Goal: Information Seeking & Learning: Find specific fact

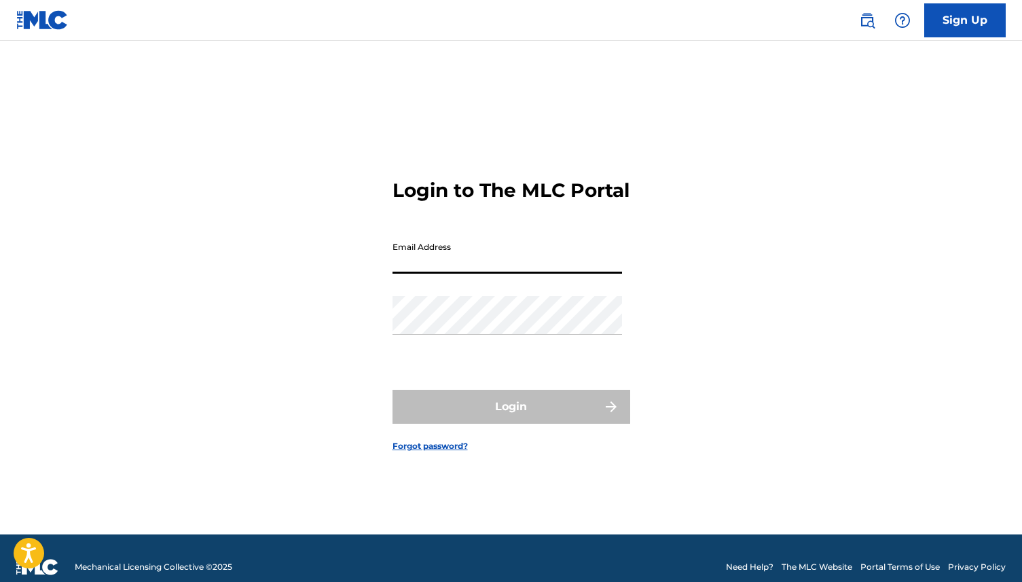
click at [514, 274] on input "Email Address" at bounding box center [508, 254] width 230 height 39
type input "[EMAIL_ADDRESS][DOMAIN_NAME]"
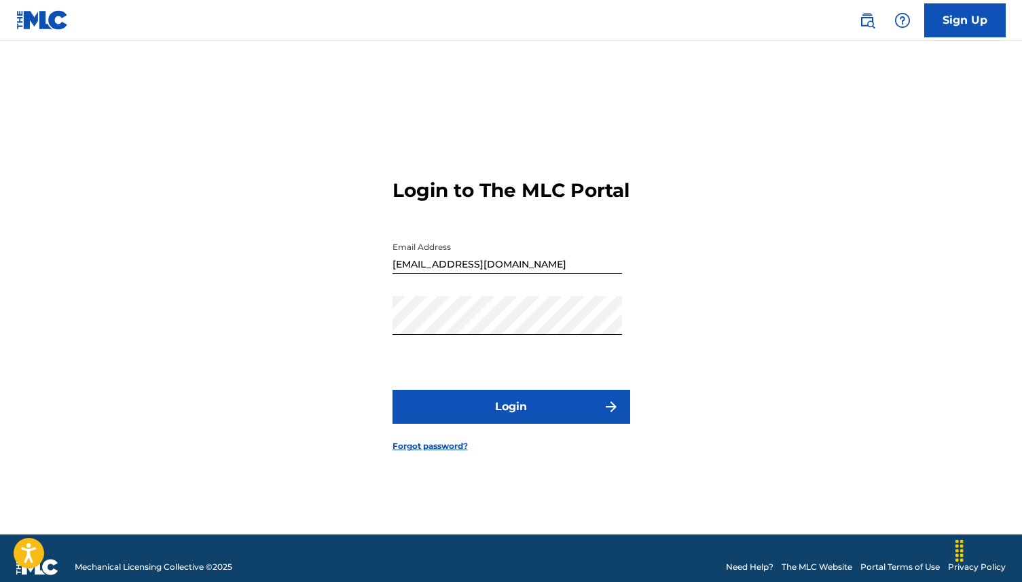
click at [505, 423] on button "Login" at bounding box center [512, 407] width 238 height 34
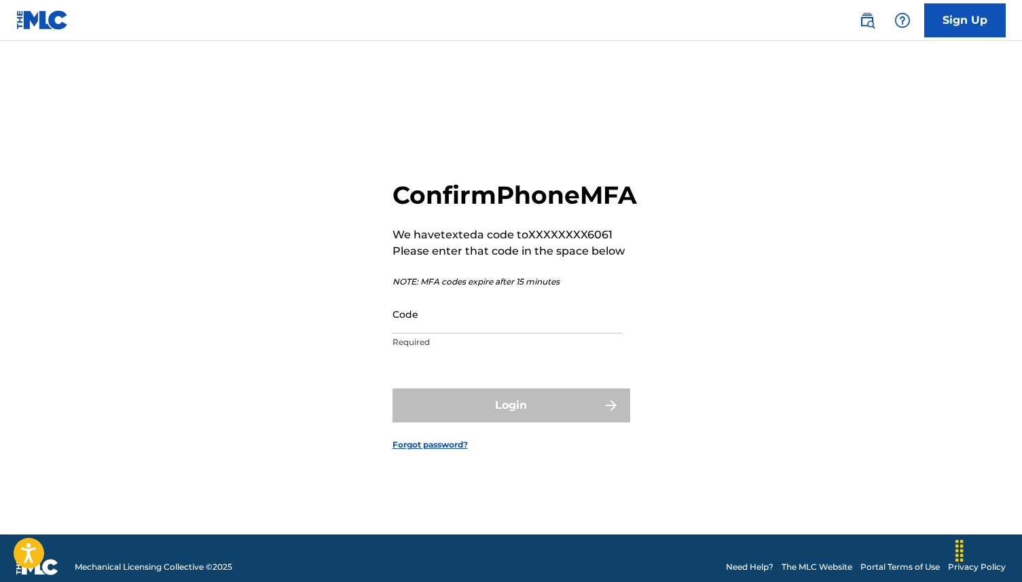
click at [456, 334] on input "Code" at bounding box center [508, 314] width 230 height 39
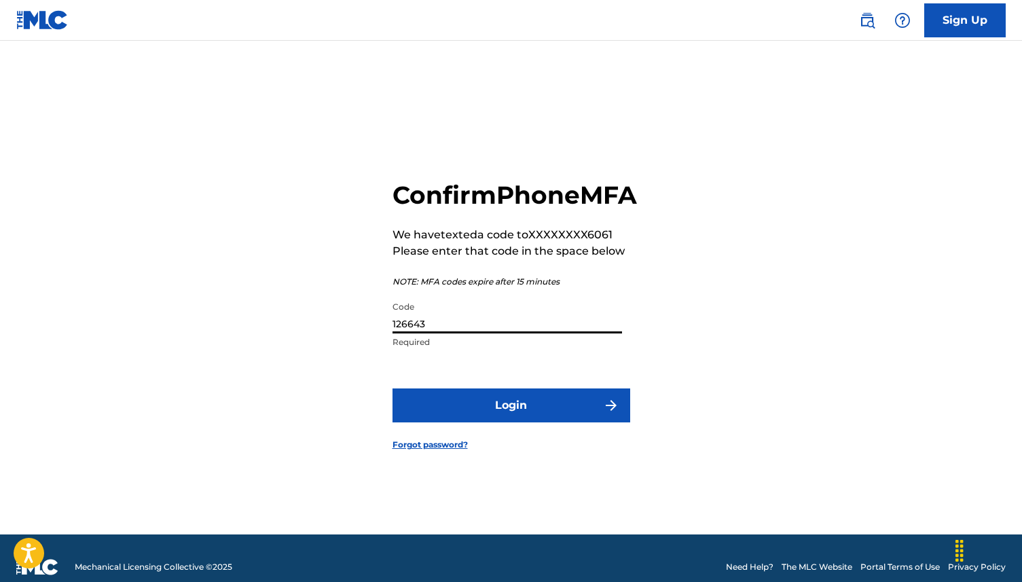
type input "126643"
click at [499, 421] on button "Login" at bounding box center [512, 406] width 238 height 34
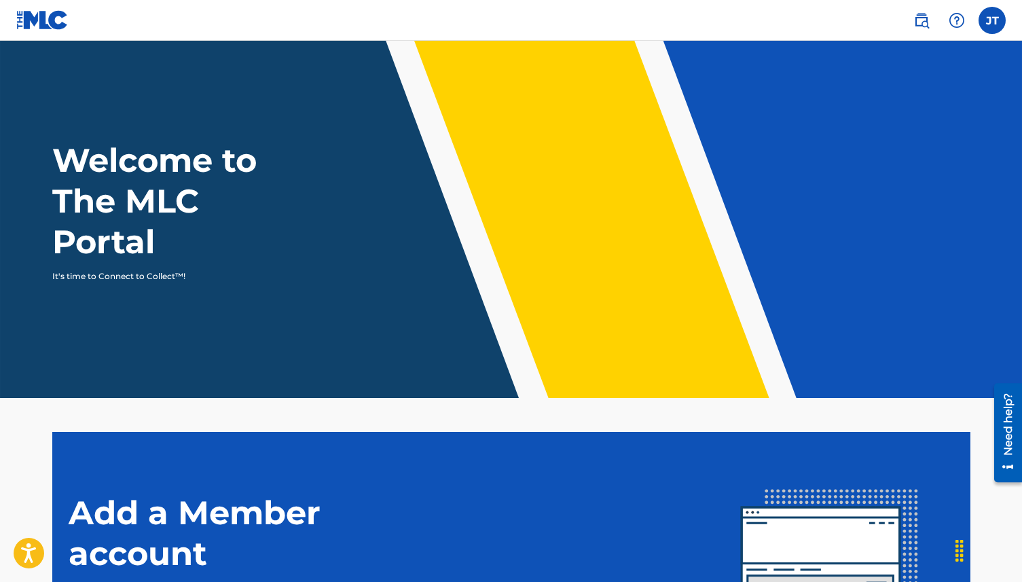
click at [914, 20] on img at bounding box center [922, 20] width 16 height 16
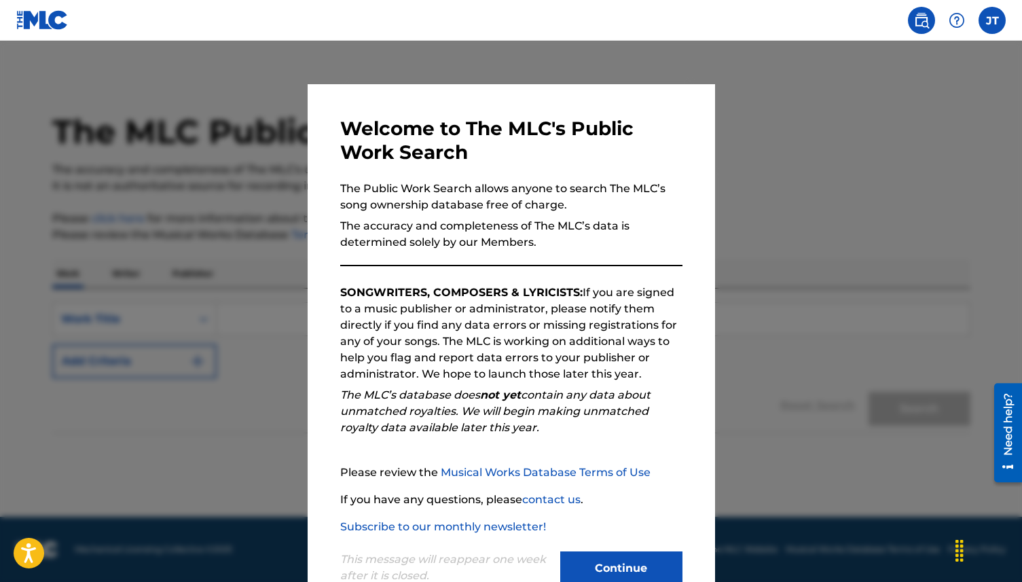
scroll to position [39, 0]
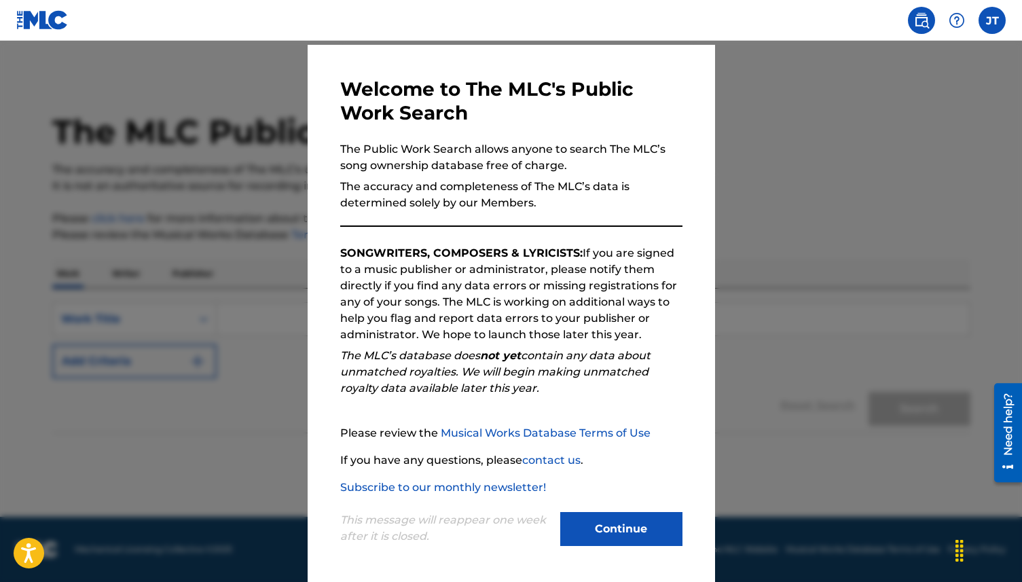
click at [620, 535] on button "Continue" at bounding box center [621, 529] width 122 height 34
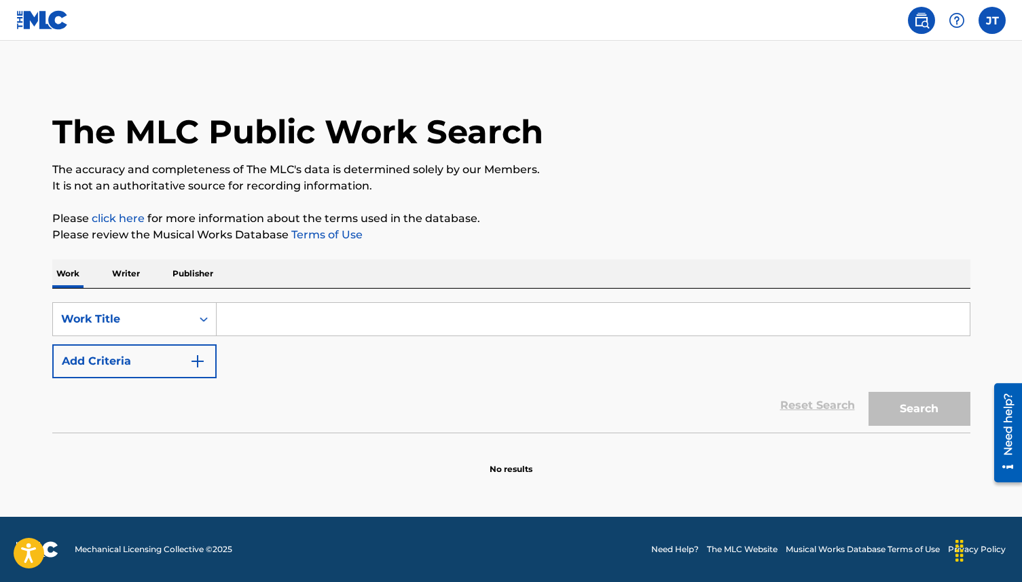
click at [266, 319] on input "Search Form" at bounding box center [593, 319] width 753 height 33
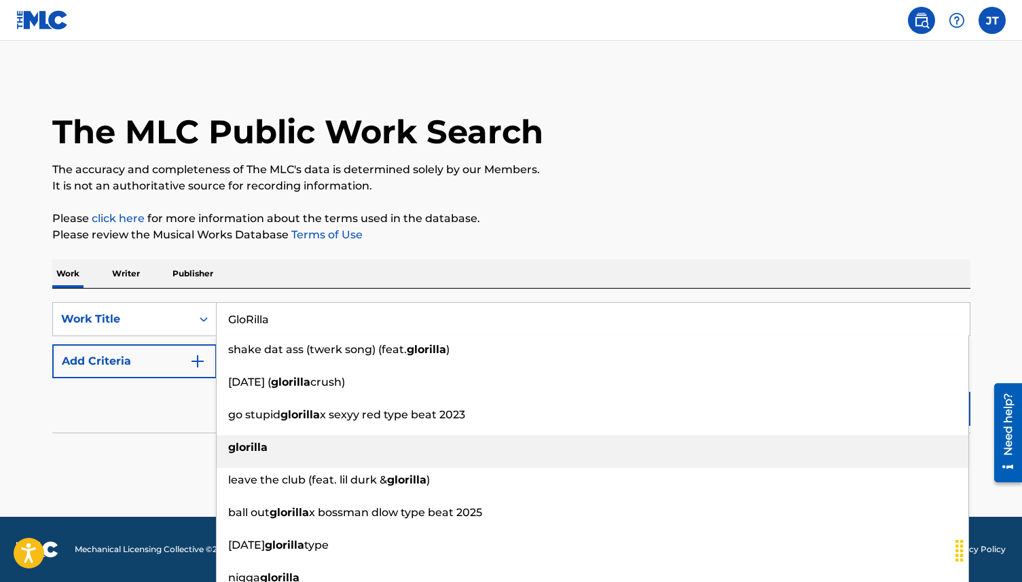
click at [255, 449] on strong "glorilla" at bounding box center [247, 447] width 39 height 13
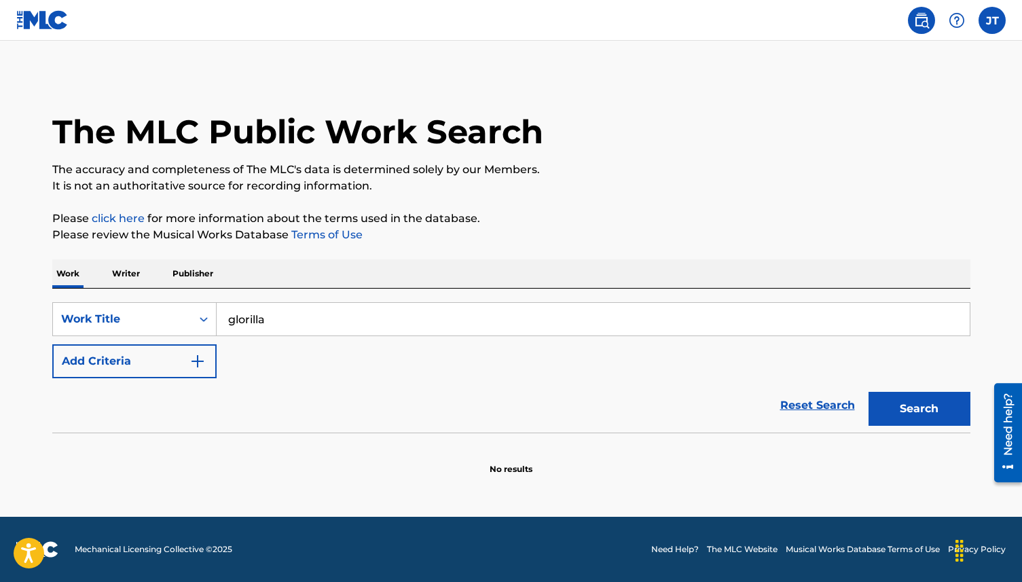
click at [869, 392] on button "Search" at bounding box center [920, 409] width 102 height 34
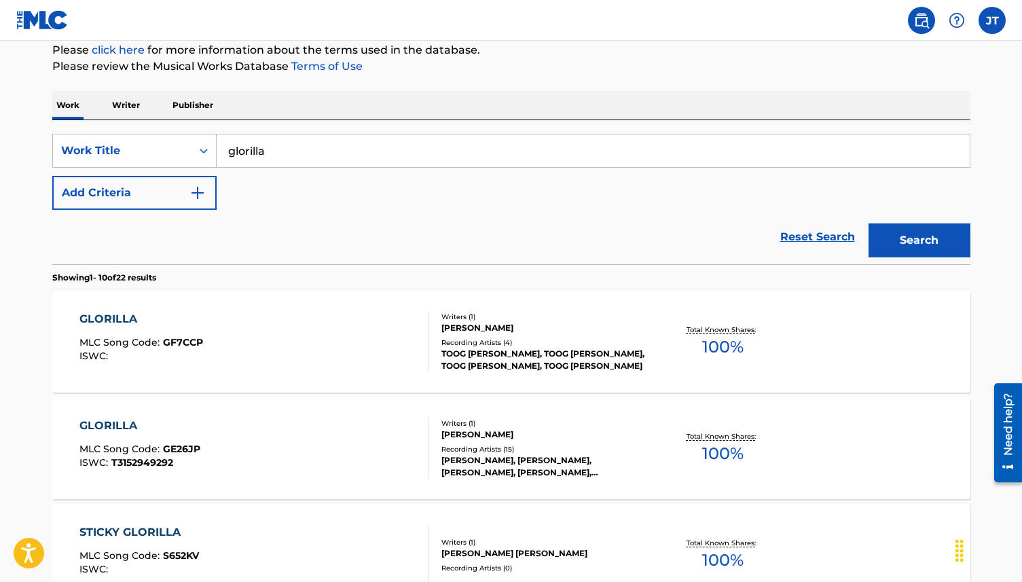
scroll to position [0, 0]
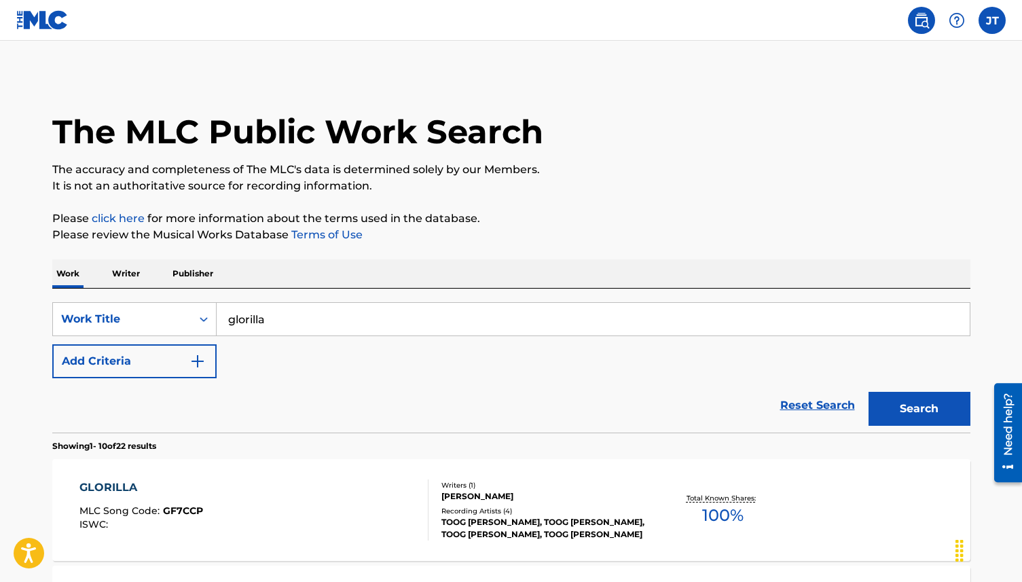
click at [291, 320] on input "glorilla" at bounding box center [593, 319] width 753 height 33
click at [886, 403] on button "Search" at bounding box center [920, 409] width 102 height 34
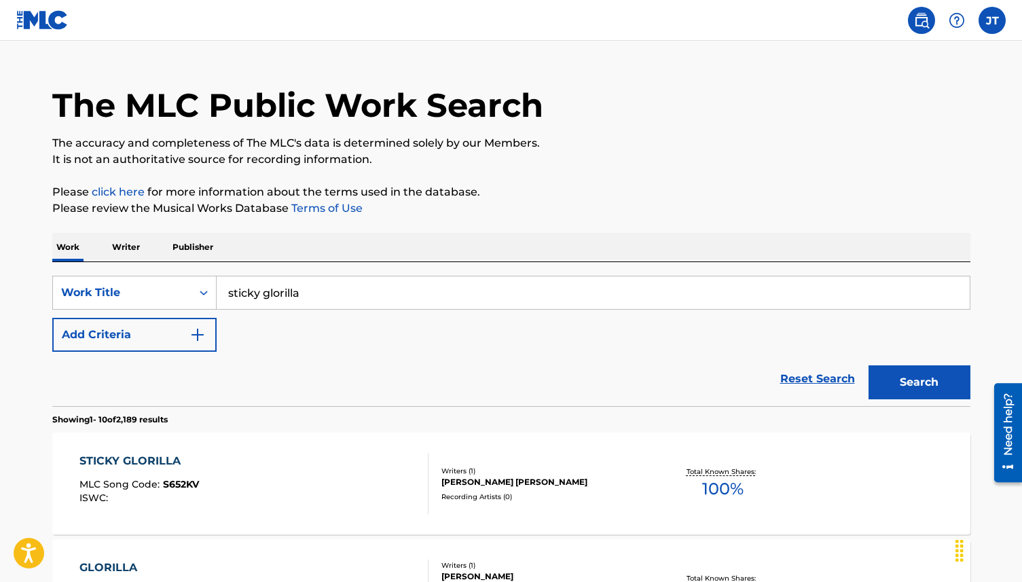
scroll to position [21, 0]
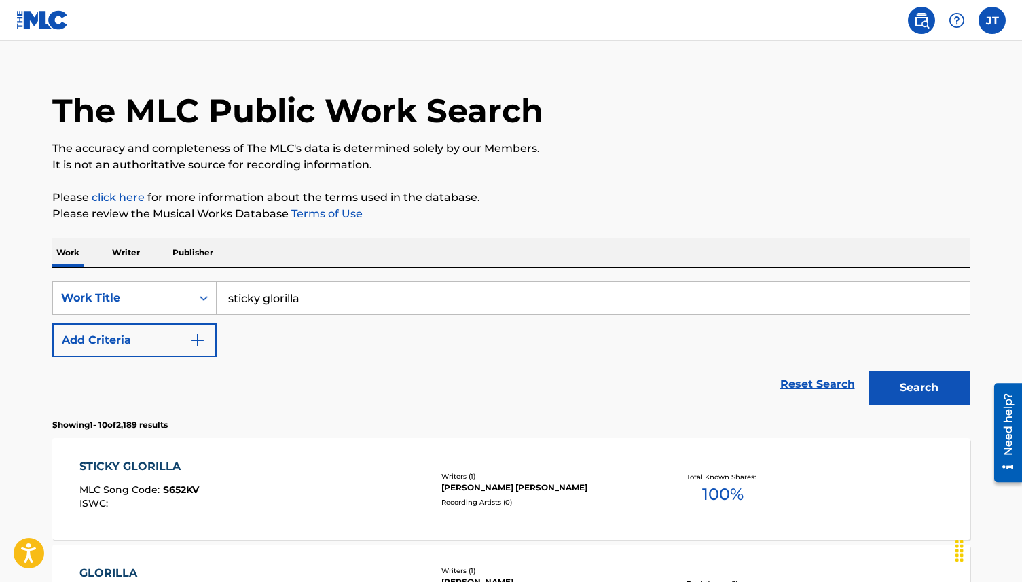
click at [258, 300] on input "sticky glorilla" at bounding box center [593, 298] width 753 height 33
click at [311, 302] on input "sticky glorilla" at bounding box center [593, 298] width 753 height 33
click at [869, 371] on button "Search" at bounding box center [920, 388] width 102 height 34
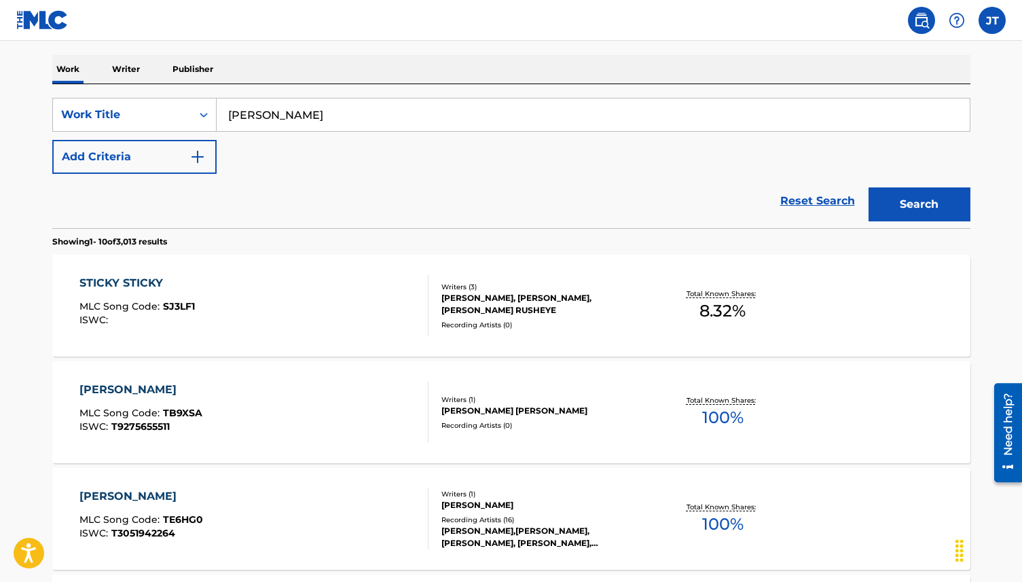
scroll to position [0, 0]
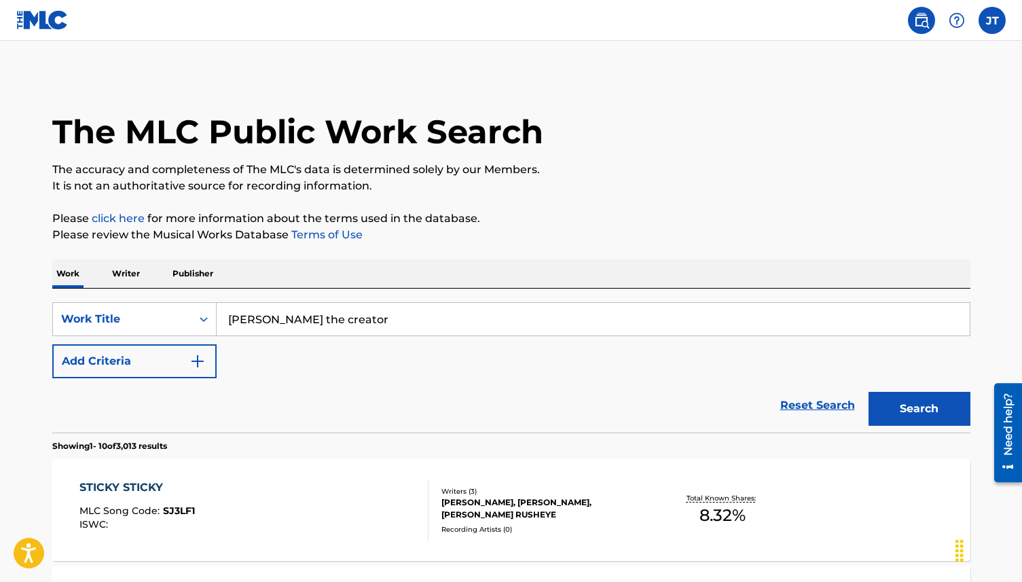
click at [869, 392] on button "Search" at bounding box center [920, 409] width 102 height 34
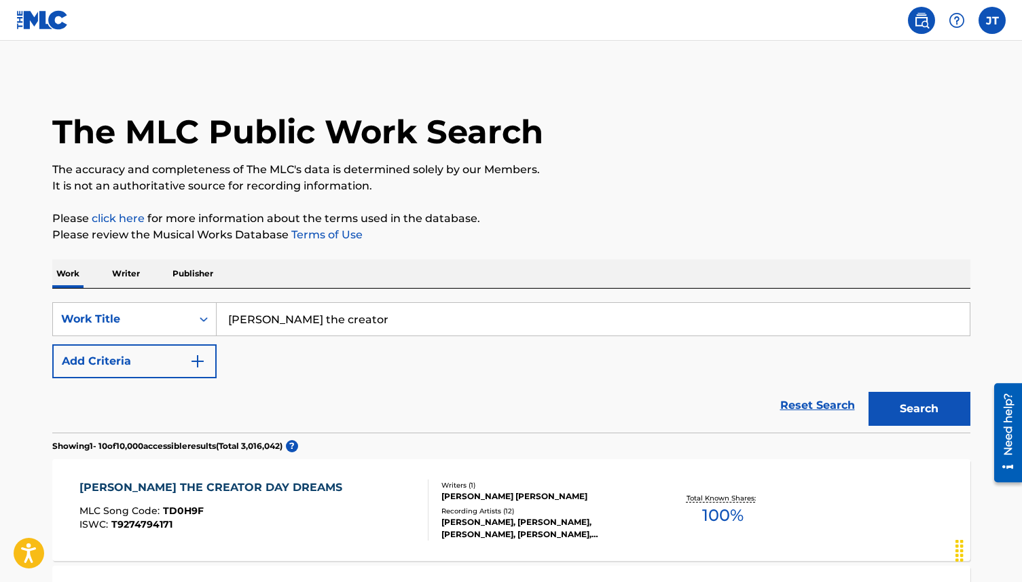
click at [283, 322] on input "[PERSON_NAME] the creator" at bounding box center [593, 319] width 753 height 33
click at [869, 392] on button "Search" at bounding box center [920, 409] width 102 height 34
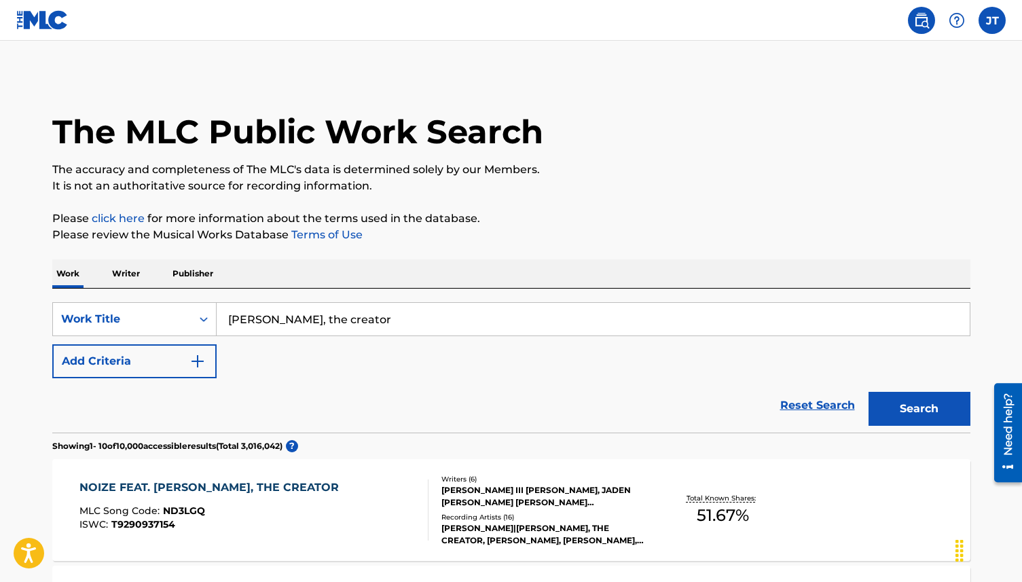
click at [264, 317] on input "[PERSON_NAME], the creator" at bounding box center [593, 319] width 753 height 33
type input "[PERSON_NAME], the creator"
click at [869, 392] on button "Search" at bounding box center [920, 409] width 102 height 34
click at [132, 276] on p "Writer" at bounding box center [126, 273] width 36 height 29
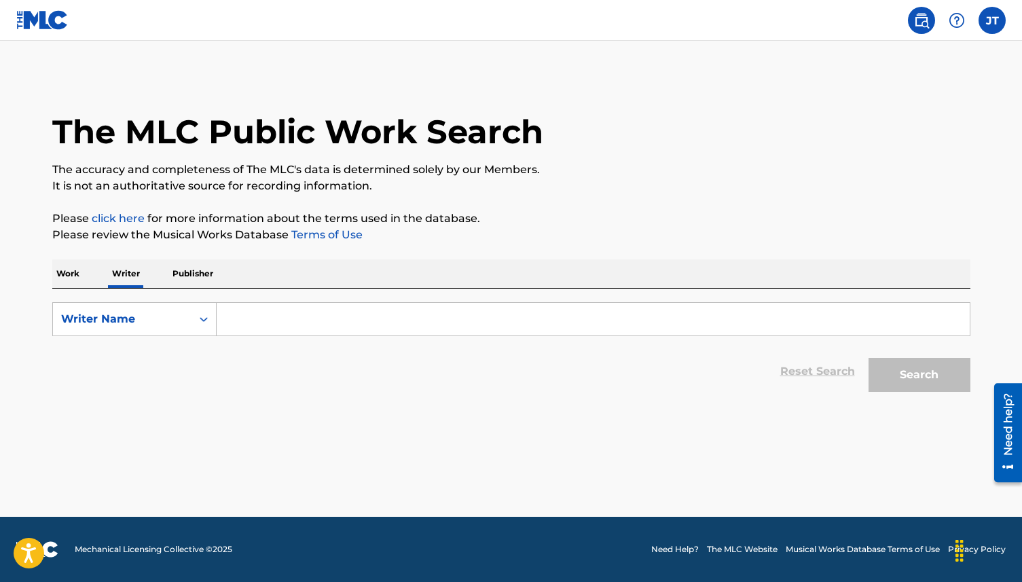
click at [304, 318] on input "Search Form" at bounding box center [593, 319] width 753 height 33
click at [75, 270] on p "Work" at bounding box center [67, 273] width 31 height 29
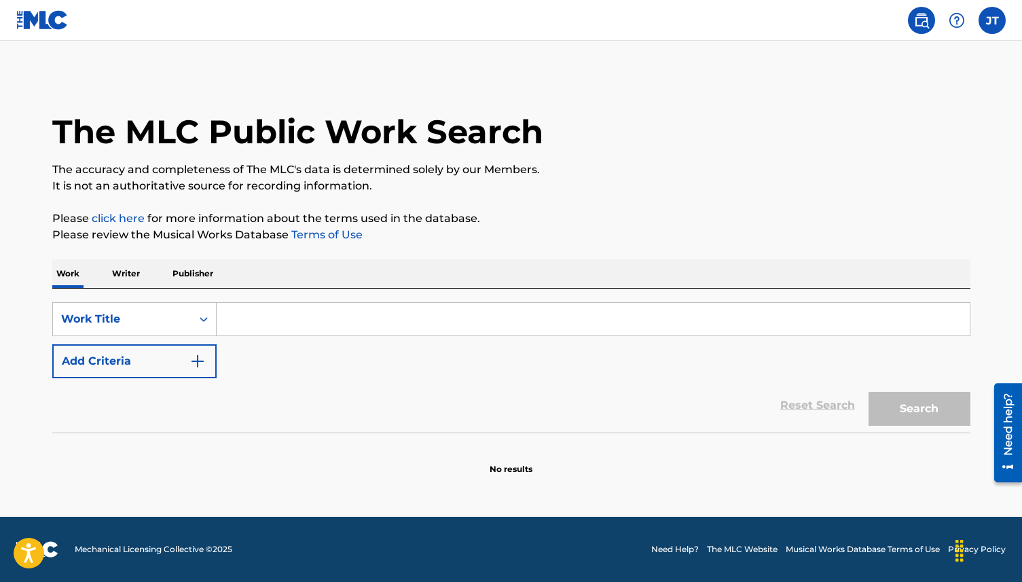
click at [281, 312] on input "Search Form" at bounding box center [593, 319] width 753 height 33
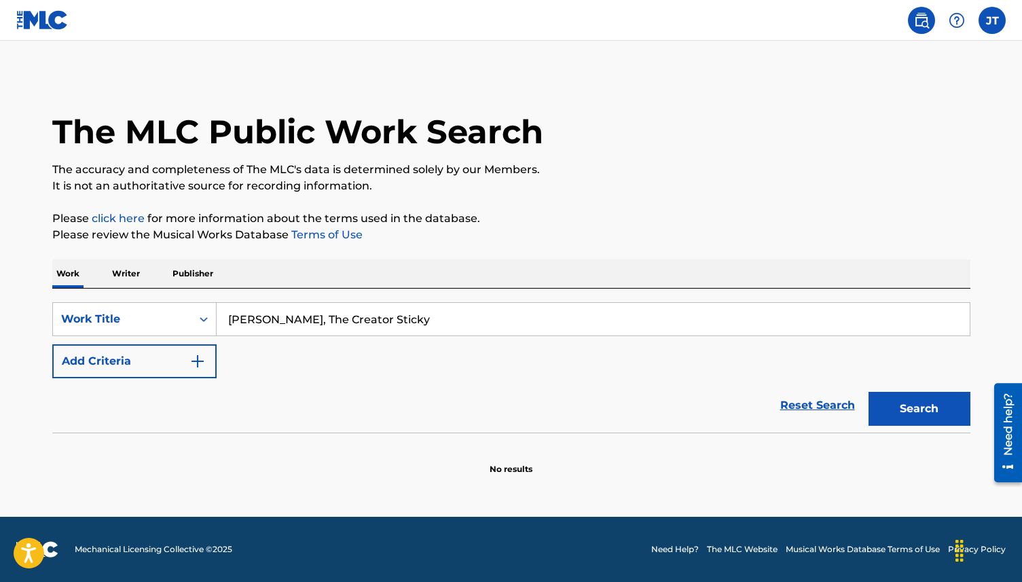
click at [887, 415] on button "Search" at bounding box center [920, 409] width 102 height 34
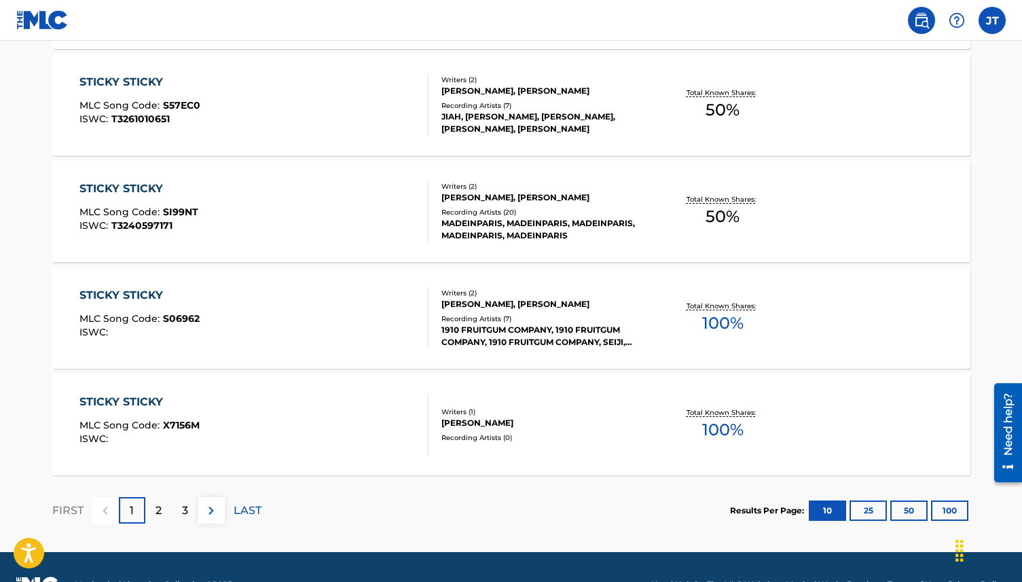
scroll to position [1081, 0]
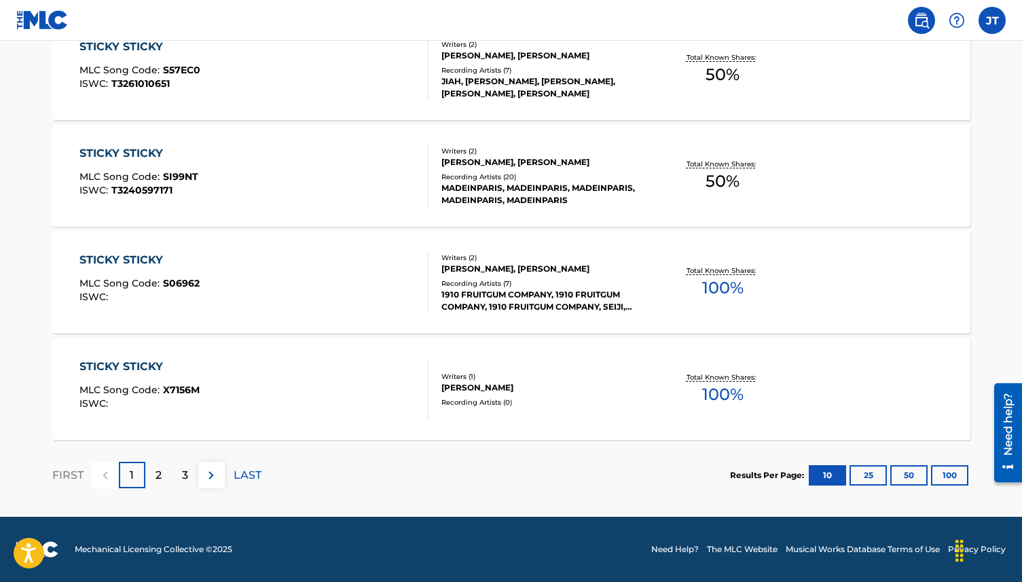
click at [163, 474] on div "2" at bounding box center [158, 475] width 26 height 26
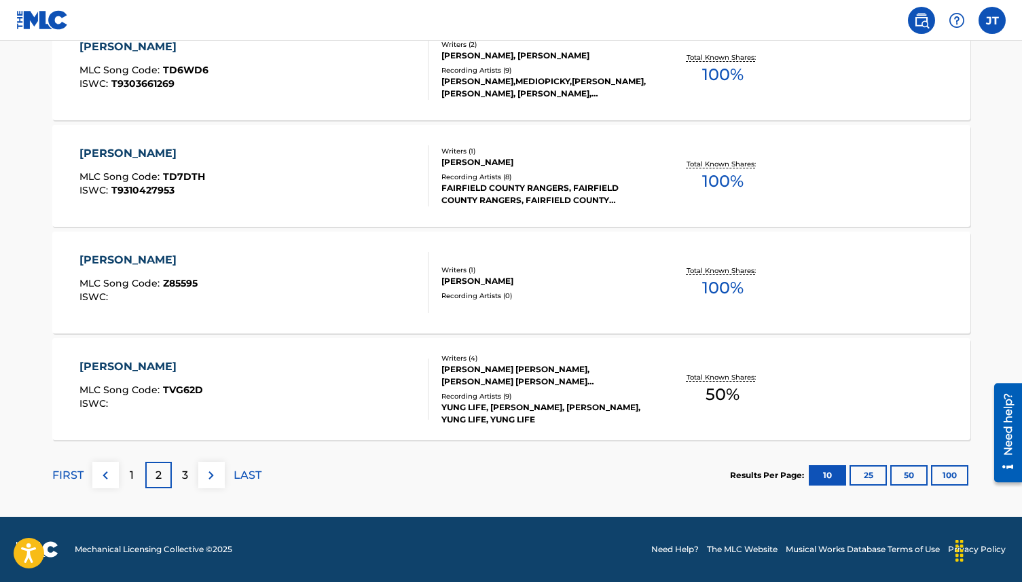
click at [132, 471] on p "1" at bounding box center [132, 475] width 4 height 16
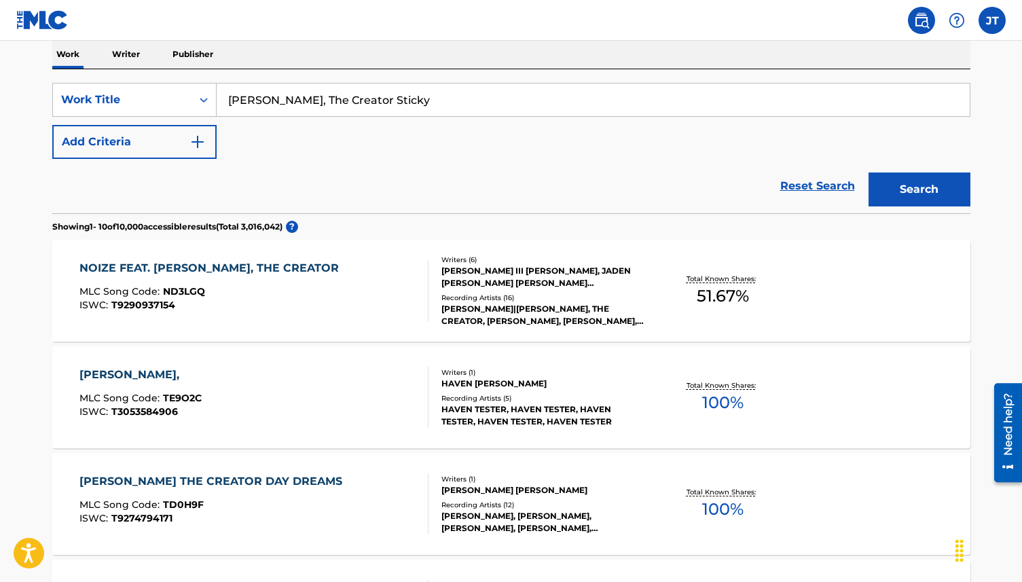
scroll to position [185, 0]
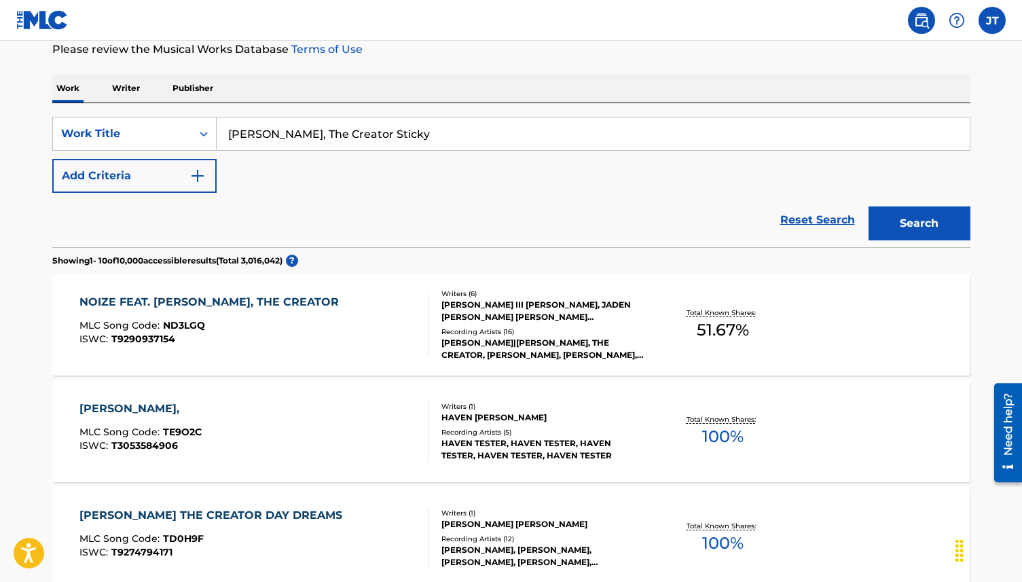
click at [367, 139] on input "[PERSON_NAME], The Creator Sticky" at bounding box center [593, 134] width 753 height 33
click at [869, 207] on button "Search" at bounding box center [920, 224] width 102 height 34
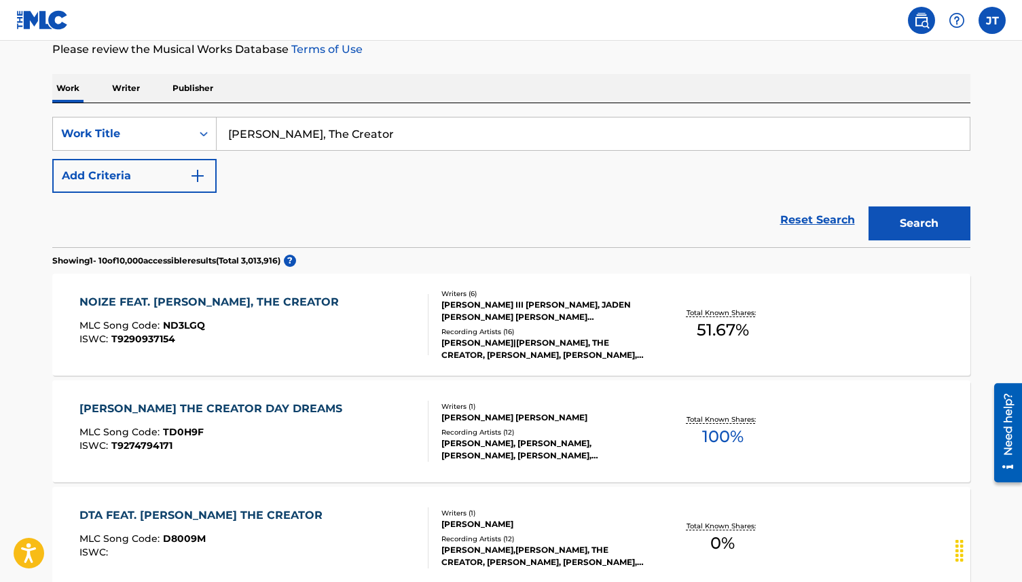
click at [199, 179] on img "Search Form" at bounding box center [198, 176] width 16 height 16
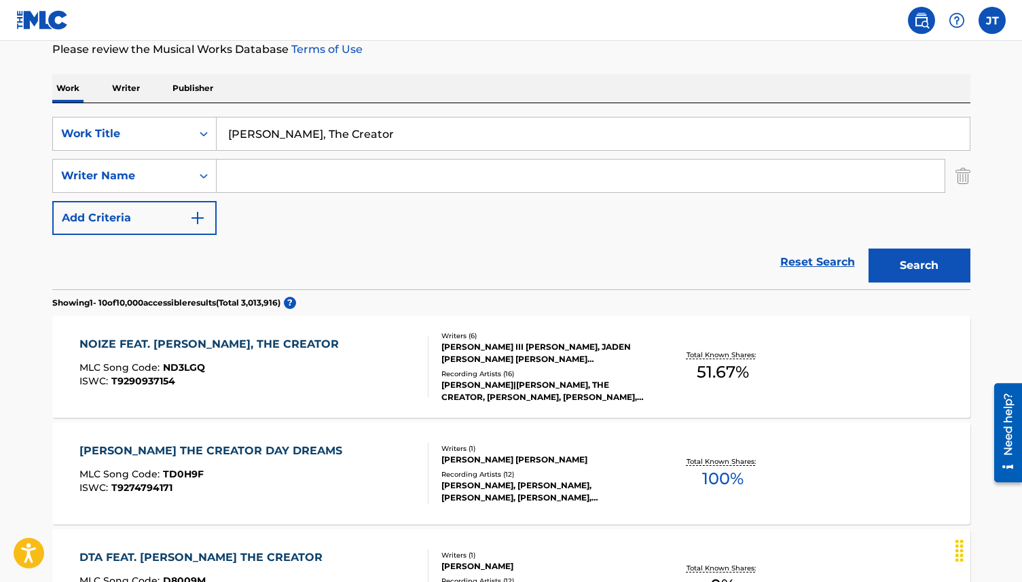
click at [959, 177] on img "Search Form" at bounding box center [963, 176] width 15 height 34
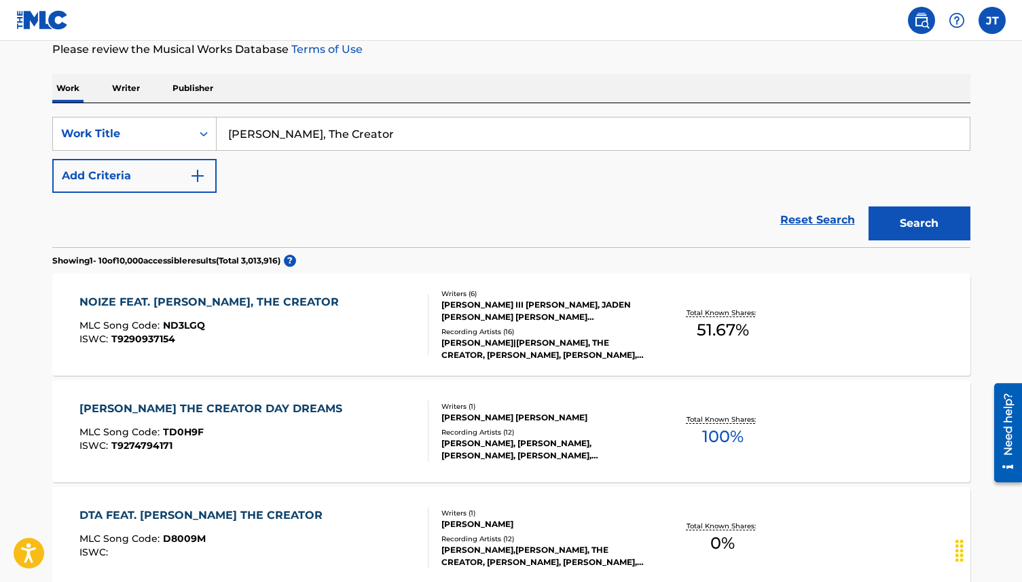
scroll to position [219, 0]
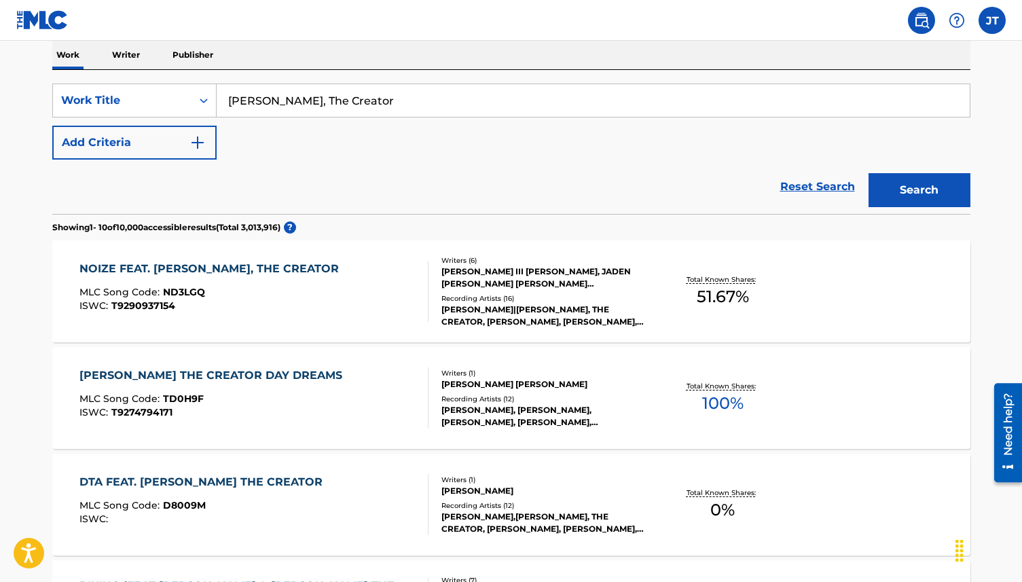
click at [361, 102] on input "[PERSON_NAME], The Creator" at bounding box center [593, 100] width 753 height 33
click at [132, 185] on div "Reset Search Search" at bounding box center [511, 187] width 918 height 54
click at [272, 96] on input "[PERSON_NAME]" at bounding box center [593, 100] width 753 height 33
type input "[PERSON_NAME]"
click at [906, 179] on button "Search" at bounding box center [920, 190] width 102 height 34
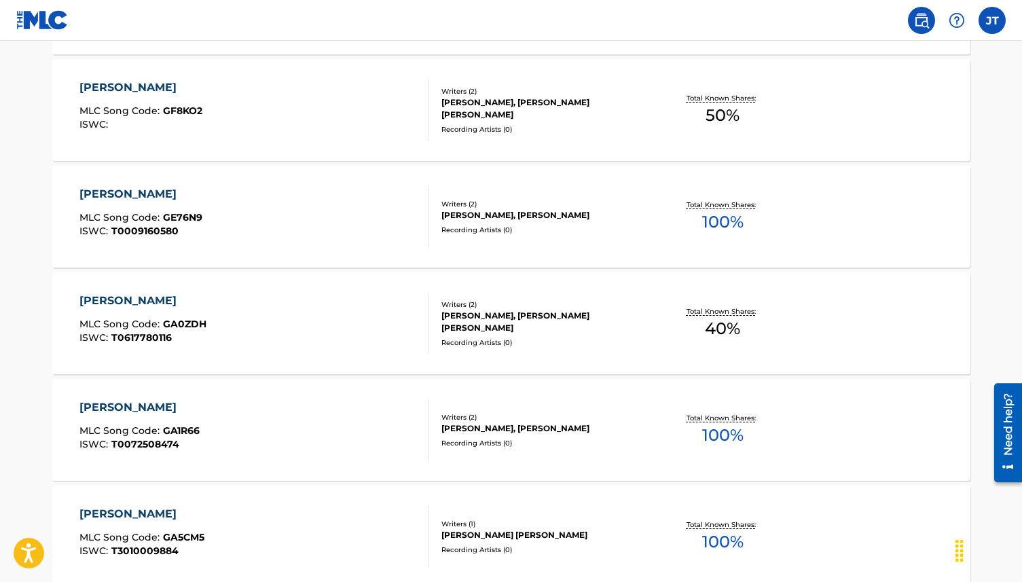
scroll to position [0, 0]
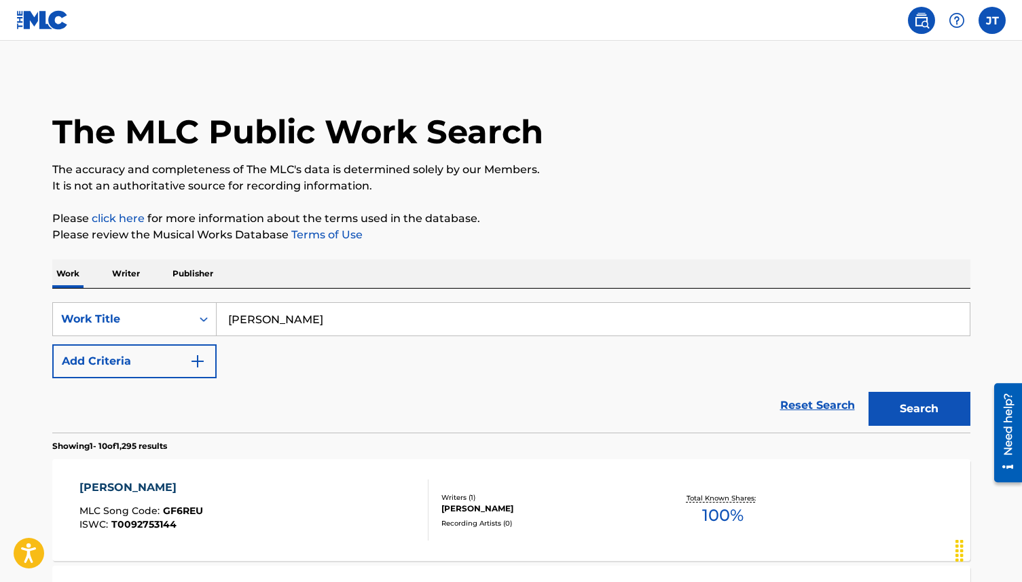
drag, startPoint x: 353, startPoint y: 319, endPoint x: 226, endPoint y: 320, distance: 127.7
click at [226, 320] on input "[PERSON_NAME]" at bounding box center [593, 319] width 753 height 33
click at [204, 317] on icon "Search Form" at bounding box center [204, 319] width 14 height 14
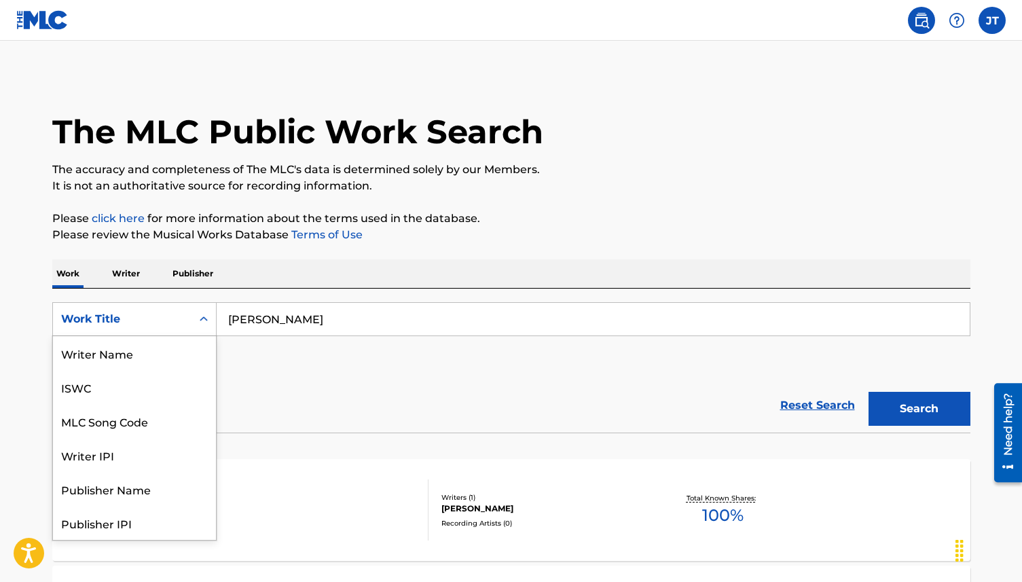
scroll to position [68, 0]
click at [138, 394] on div "Writer IPI" at bounding box center [134, 387] width 163 height 34
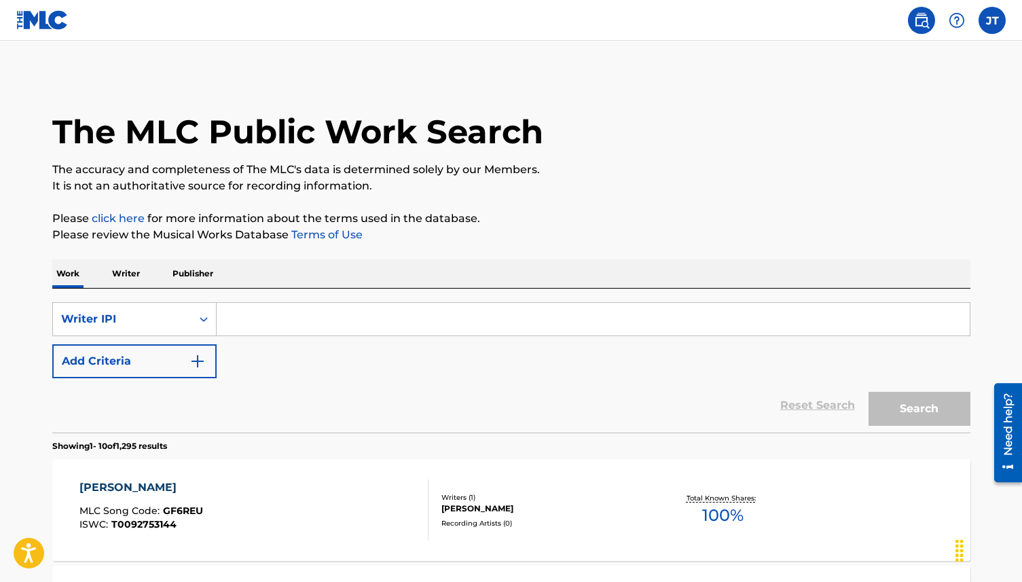
click at [128, 274] on p "Writer" at bounding box center [126, 273] width 36 height 29
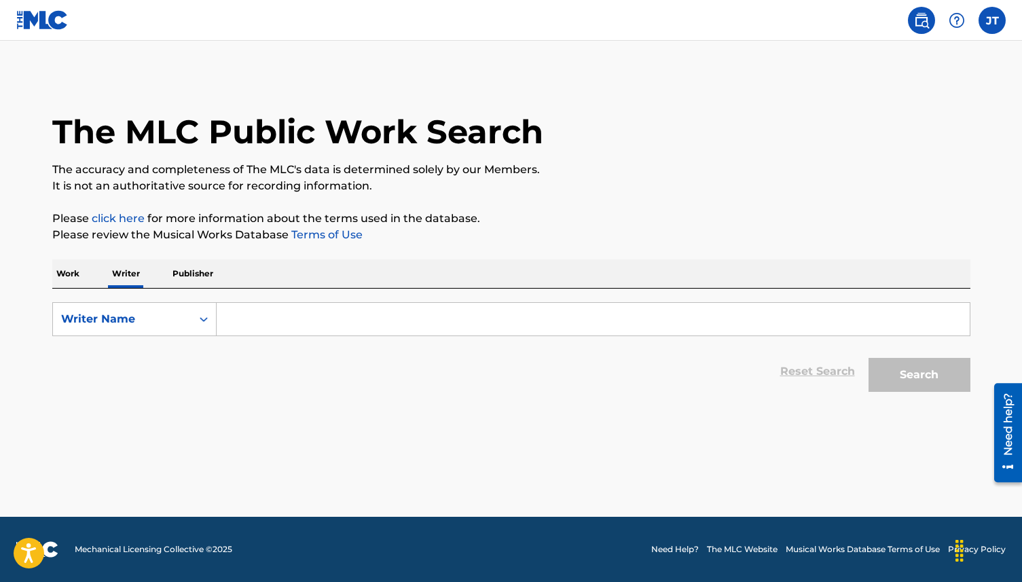
click at [255, 314] on input "Search Form" at bounding box center [593, 319] width 753 height 33
paste input "[PERSON_NAME]"
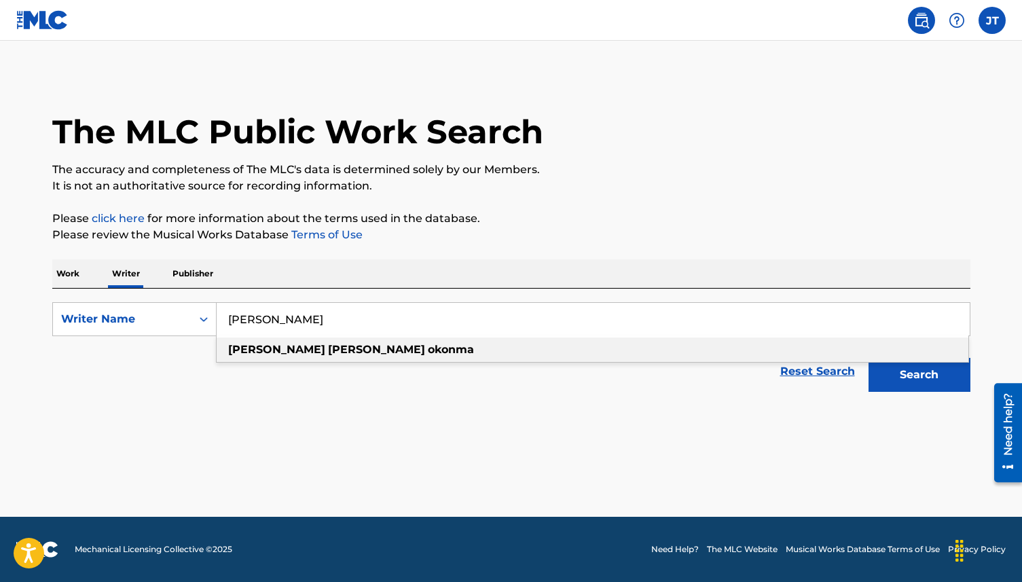
click at [248, 347] on strong "[PERSON_NAME]" at bounding box center [276, 349] width 97 height 13
type input "[PERSON_NAME]"
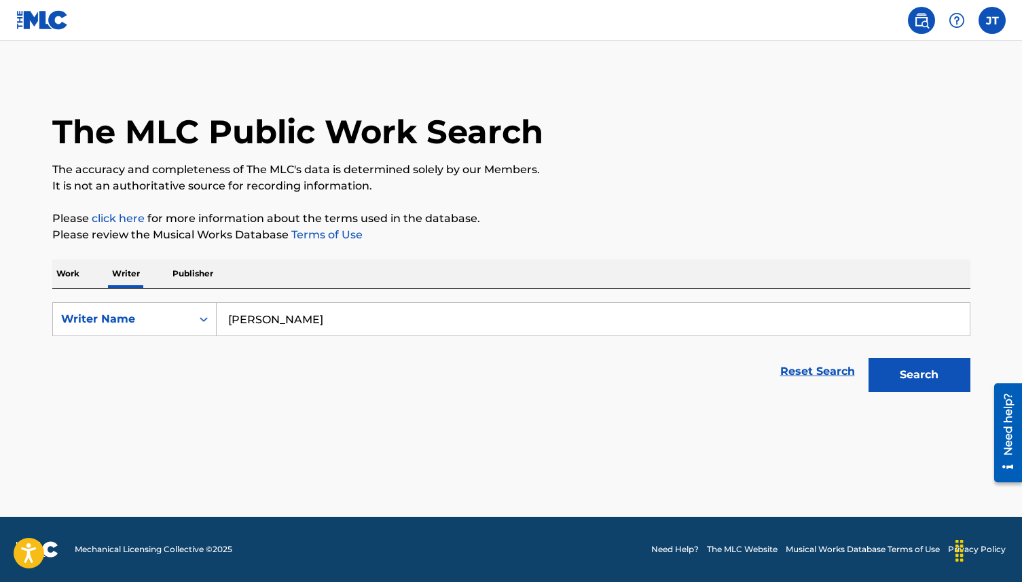
click at [882, 375] on button "Search" at bounding box center [920, 375] width 102 height 34
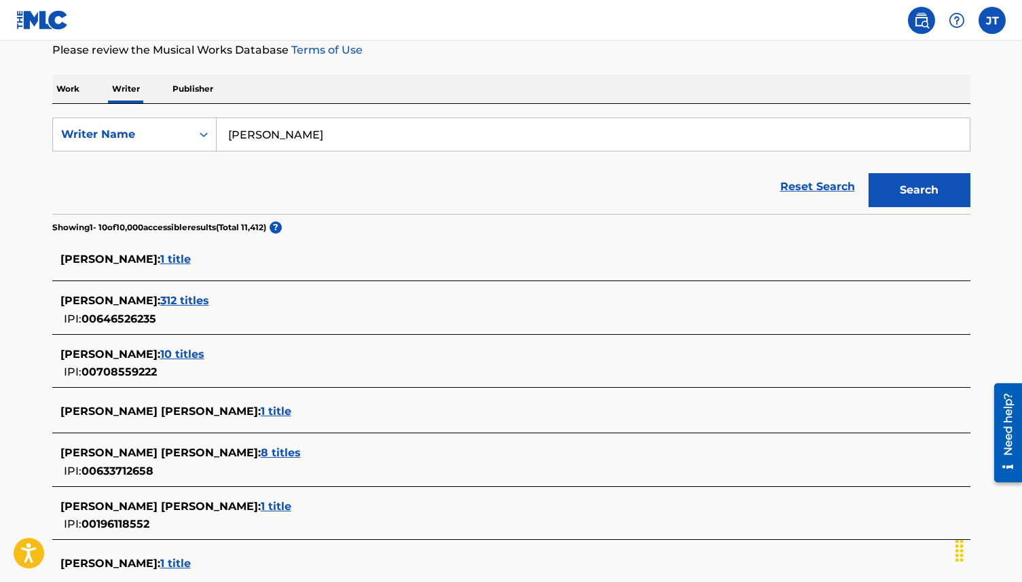
scroll to position [185, 0]
click at [160, 298] on span "[PERSON_NAME] :" at bounding box center [110, 299] width 100 height 13
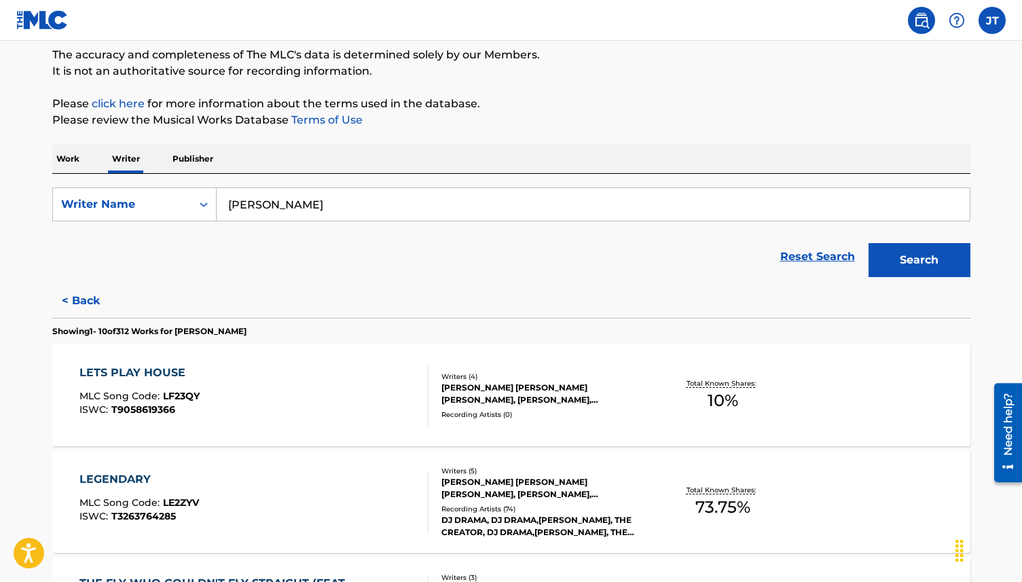
scroll to position [107, 0]
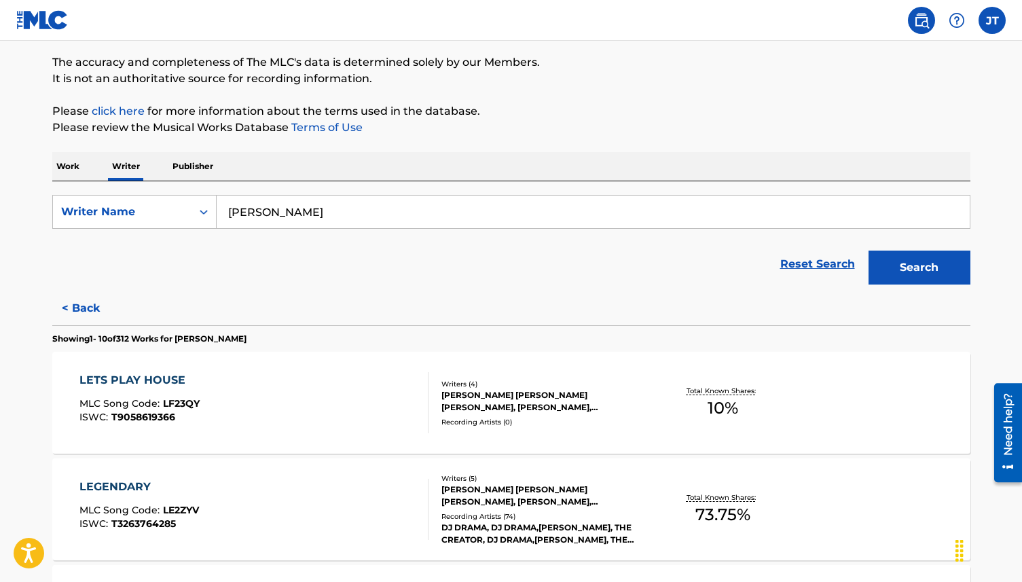
click at [66, 171] on p "Work" at bounding box center [67, 166] width 31 height 29
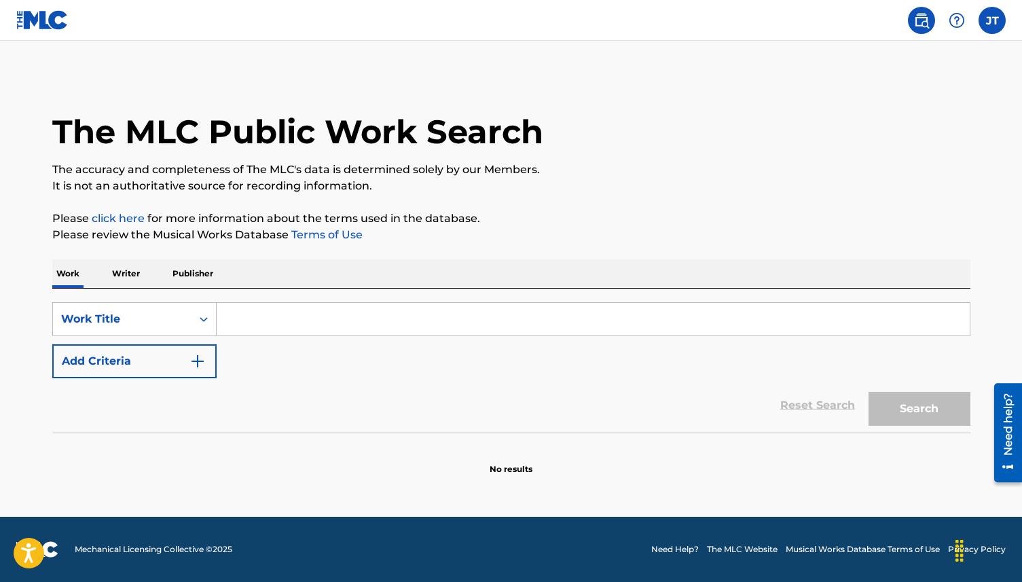
click at [119, 271] on p "Writer" at bounding box center [126, 273] width 36 height 29
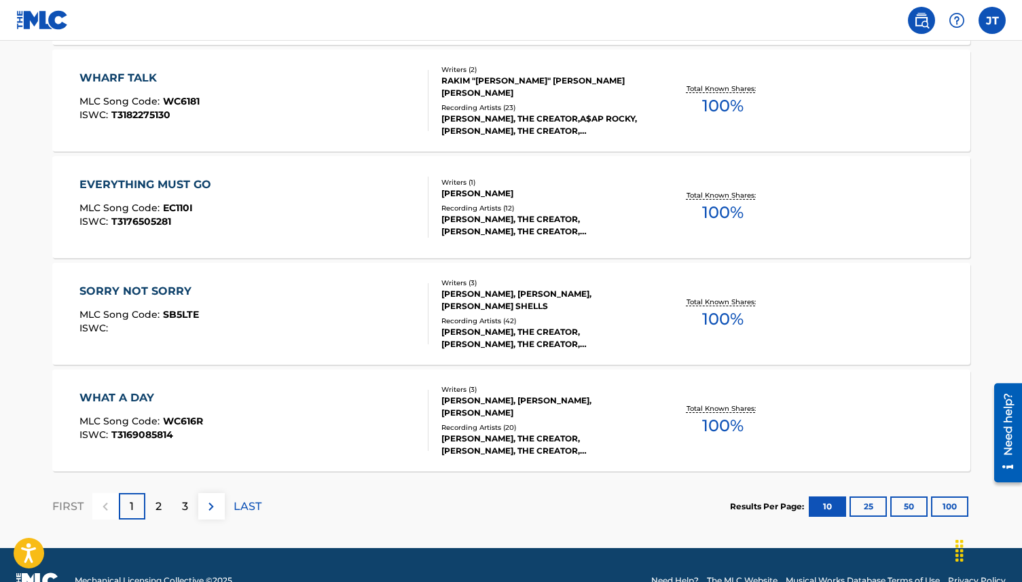
scroll to position [1051, 0]
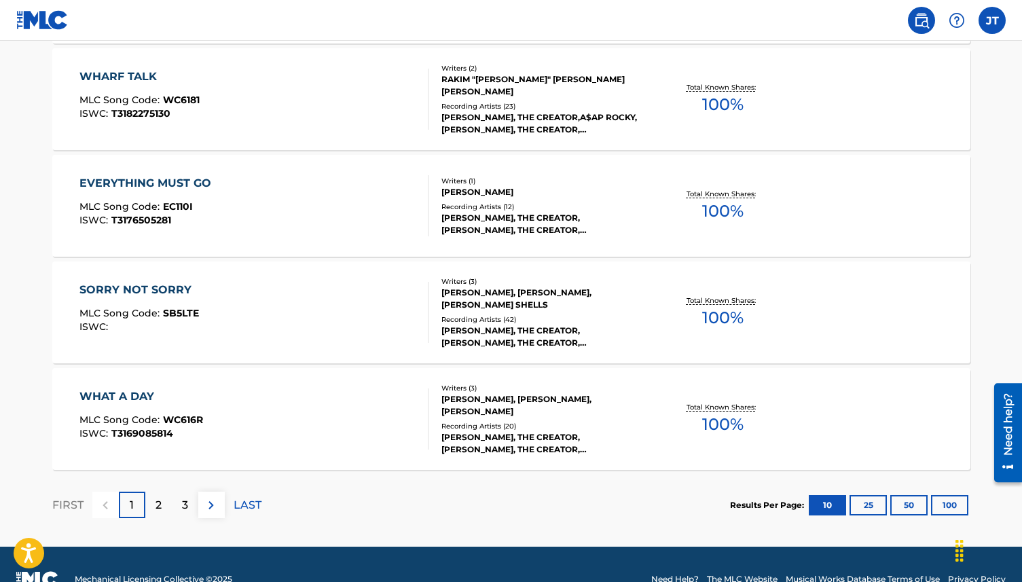
click at [157, 497] on p "2" at bounding box center [159, 505] width 6 height 16
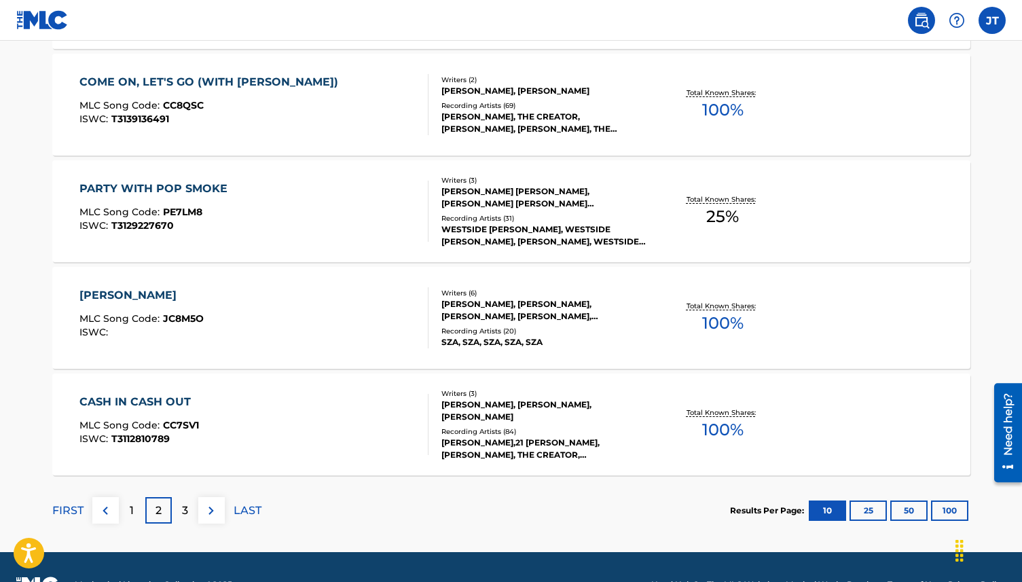
scroll to position [1081, 0]
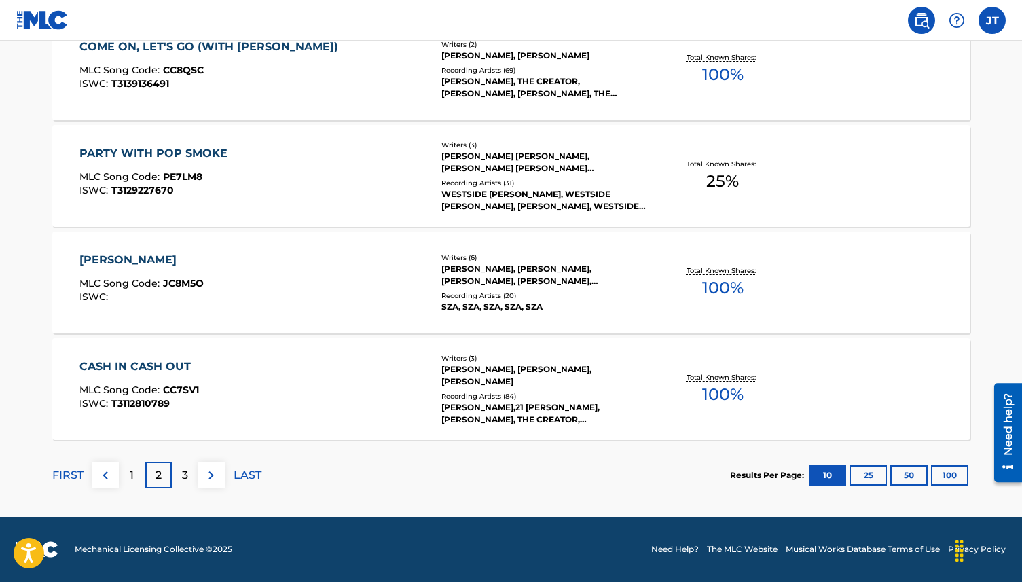
click at [189, 476] on div "3" at bounding box center [185, 475] width 26 height 26
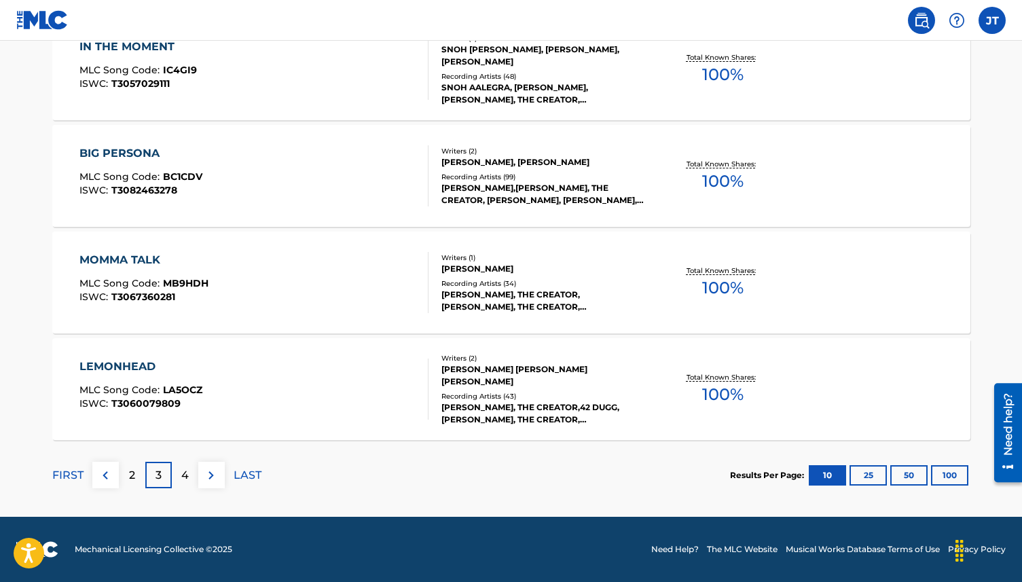
click at [188, 472] on div "4" at bounding box center [185, 475] width 26 height 26
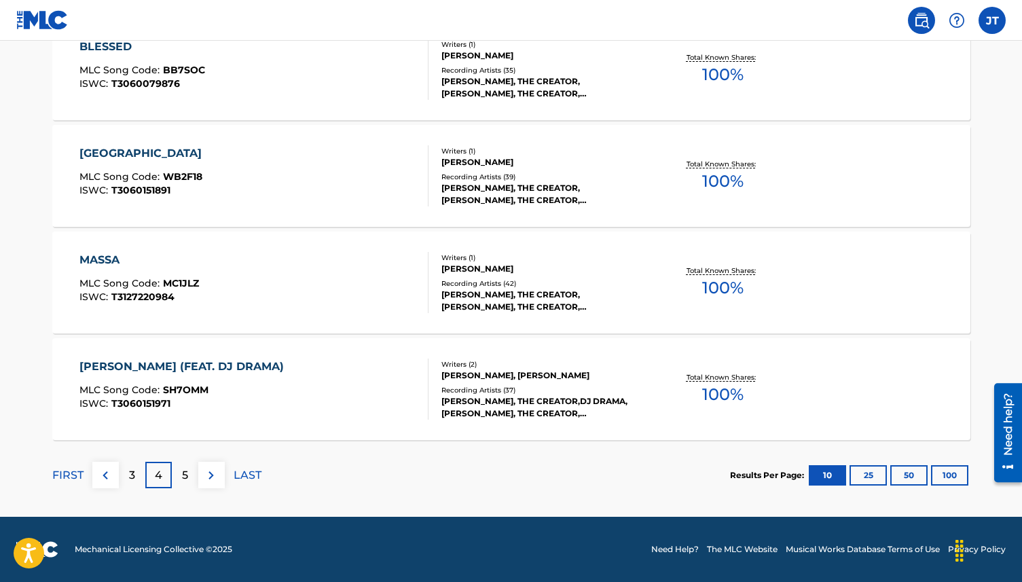
click at [192, 471] on div "5" at bounding box center [185, 475] width 26 height 26
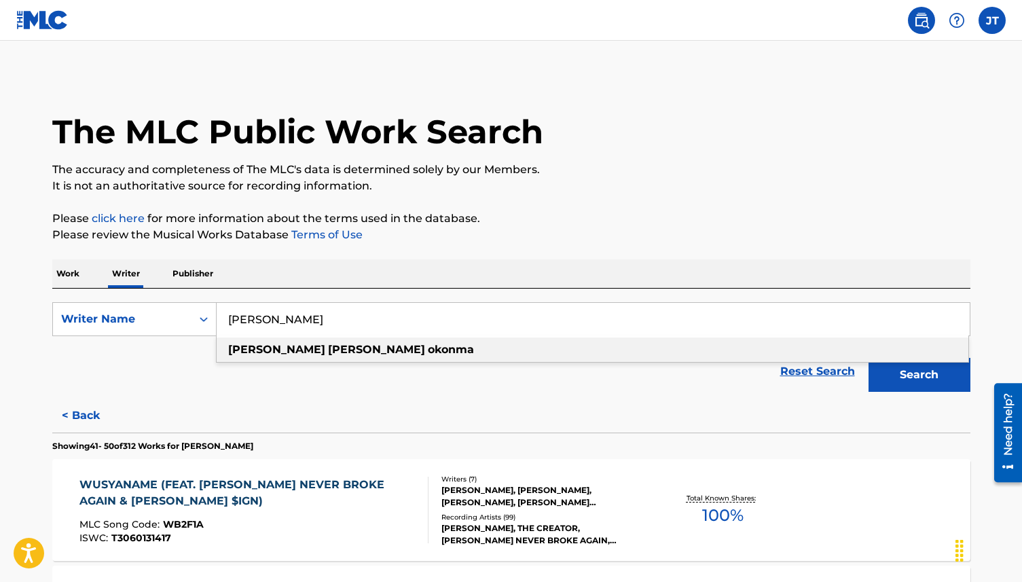
drag, startPoint x: 348, startPoint y: 315, endPoint x: 227, endPoint y: 314, distance: 120.9
click at [226, 314] on input "[PERSON_NAME]" at bounding box center [593, 319] width 753 height 33
click at [69, 274] on p "Work" at bounding box center [67, 273] width 31 height 29
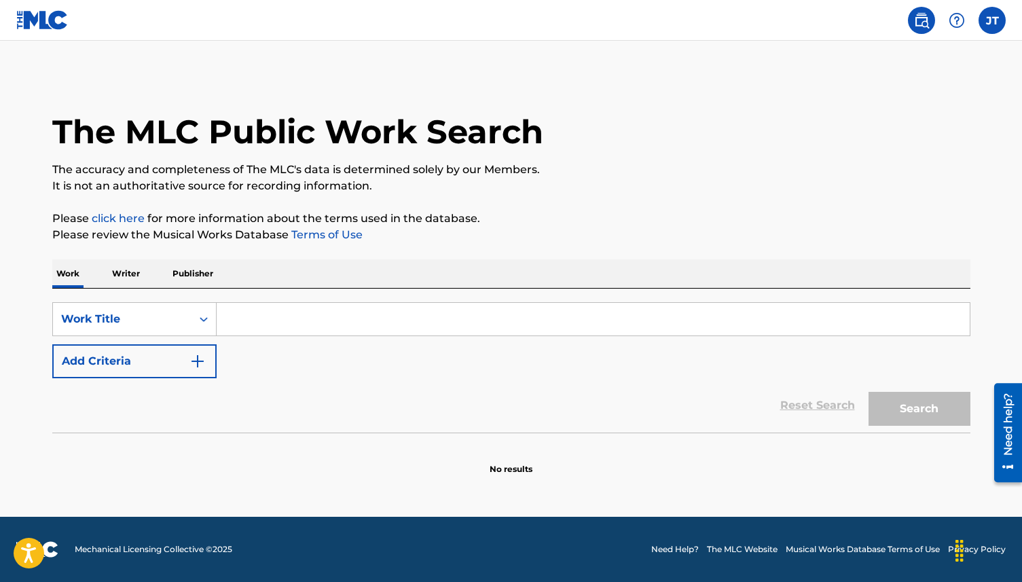
click at [183, 363] on button "Add Criteria" at bounding box center [134, 361] width 164 height 34
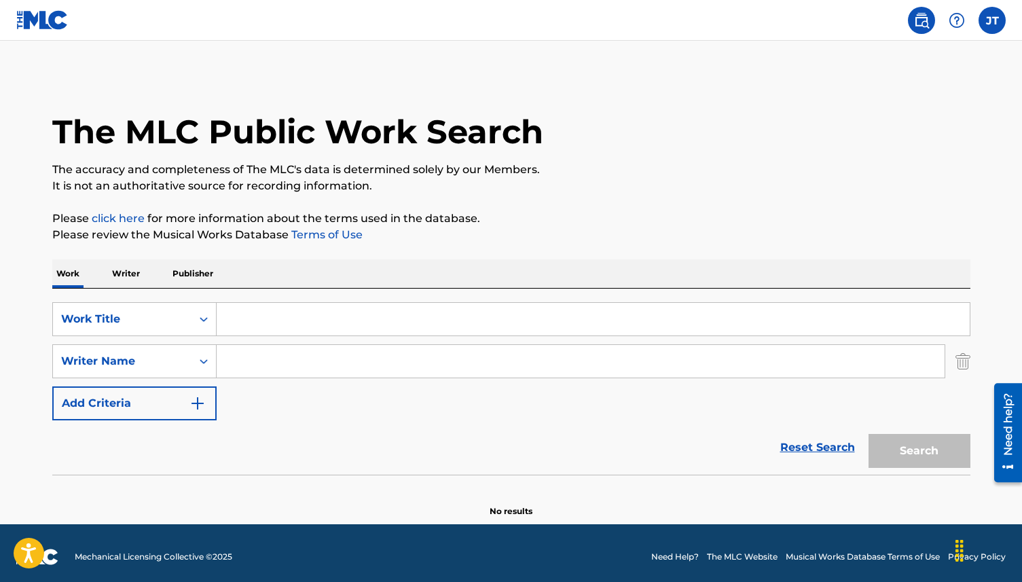
click at [246, 363] on input "Search Form" at bounding box center [581, 361] width 728 height 33
paste input "[PERSON_NAME]"
type input "[PERSON_NAME]"
click at [258, 317] on input "Search Form" at bounding box center [593, 319] width 753 height 33
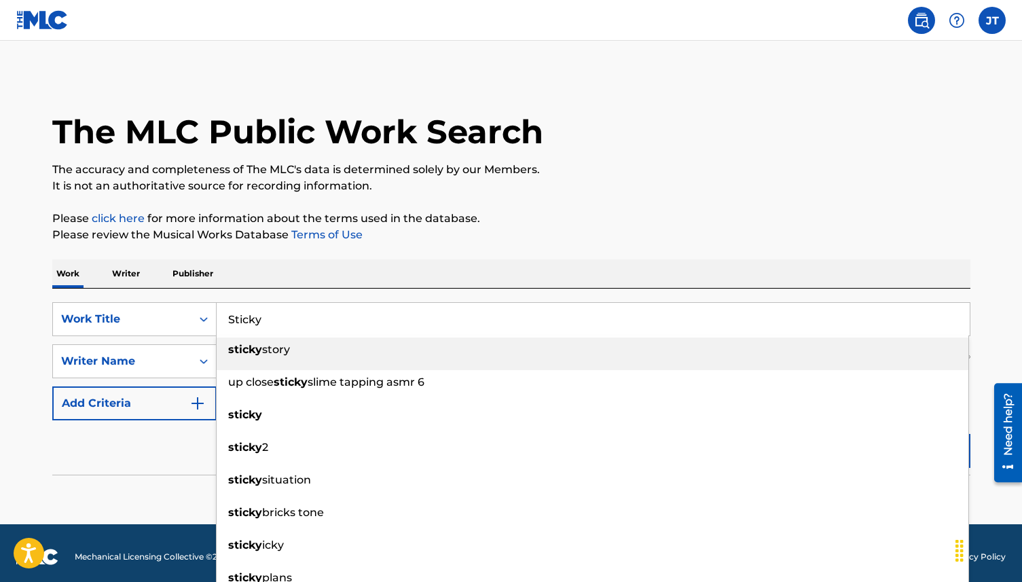
type input "Sticky"
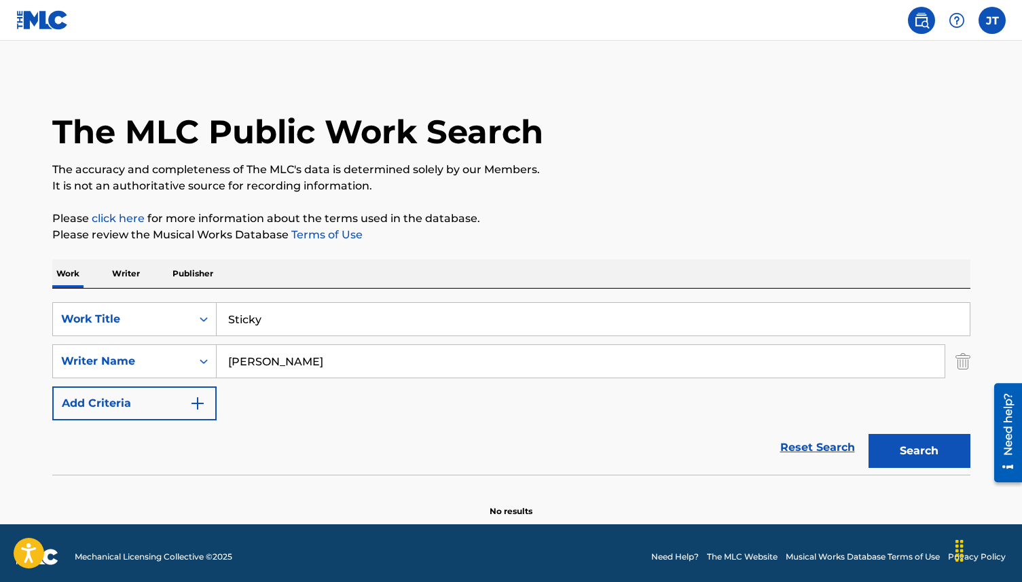
click at [596, 157] on div "The MLC Public Work Search" at bounding box center [511, 124] width 918 height 99
click at [901, 444] on button "Search" at bounding box center [920, 451] width 102 height 34
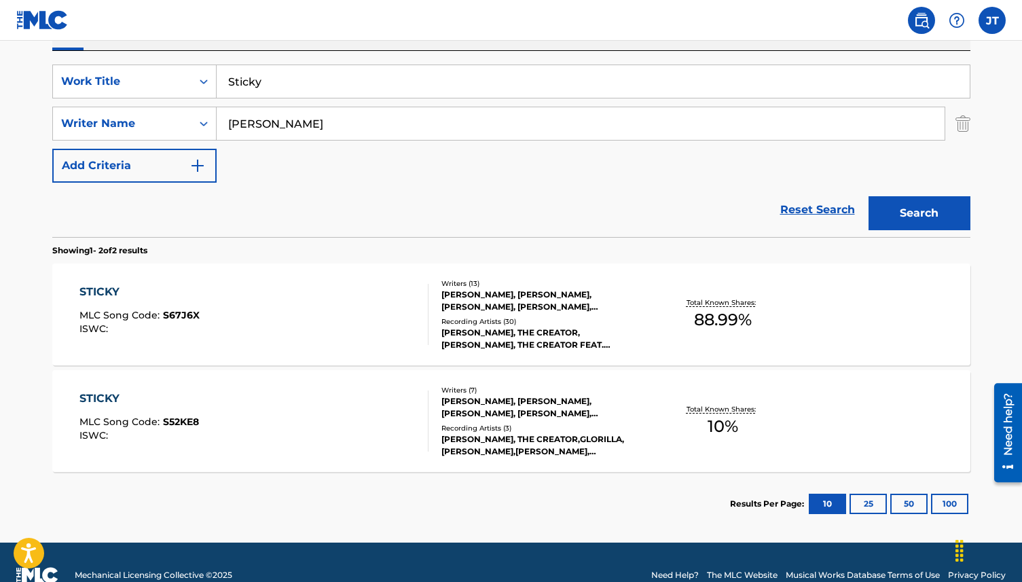
scroll to position [231, 0]
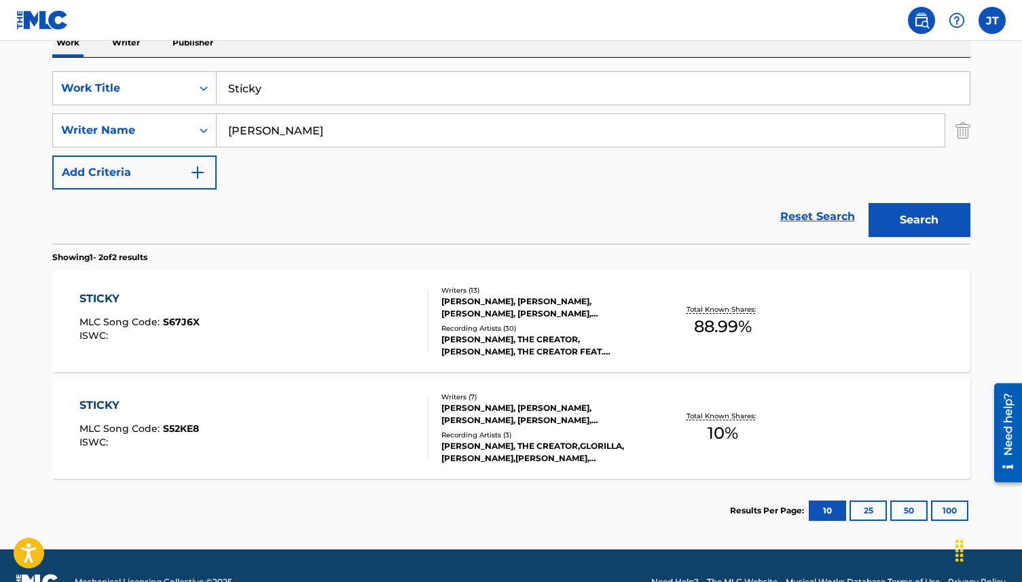
click at [295, 309] on div "STICKY MLC Song Code : S67J6X ISWC :" at bounding box center [253, 321] width 349 height 61
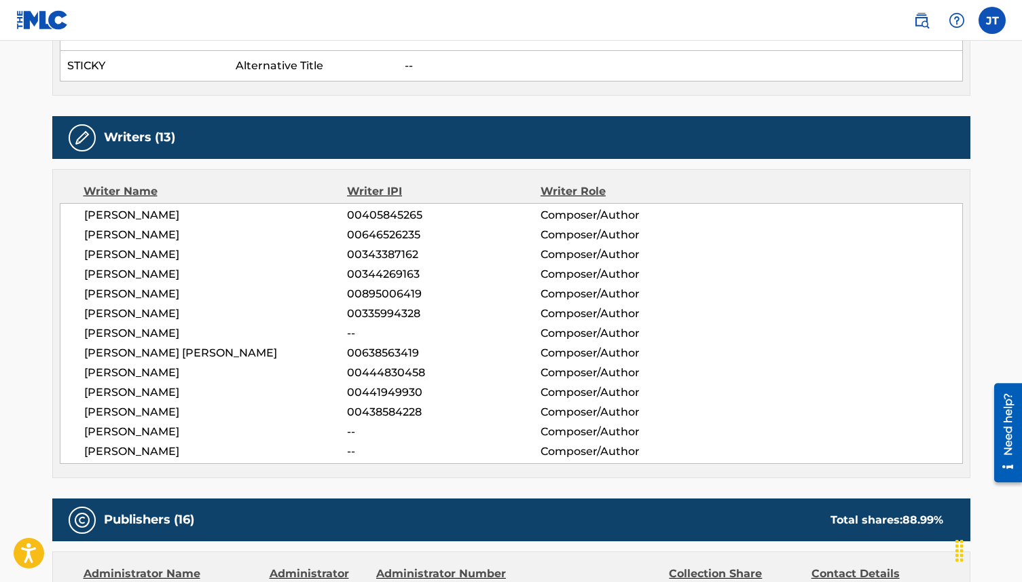
scroll to position [485, 0]
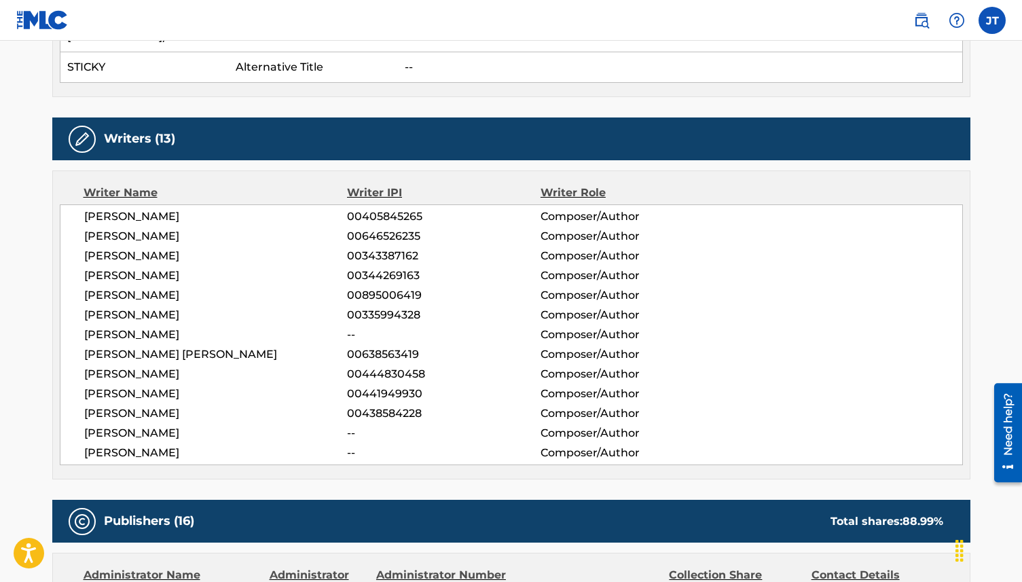
drag, startPoint x: 84, startPoint y: 374, endPoint x: 173, endPoint y: 369, distance: 89.8
click at [173, 386] on span "[PERSON_NAME]" at bounding box center [216, 394] width 264 height 16
drag, startPoint x: 173, startPoint y: 372, endPoint x: 84, endPoint y: 370, distance: 89.0
click at [84, 386] on span "[PERSON_NAME]" at bounding box center [216, 394] width 264 height 16
copy span "[PERSON_NAME]"
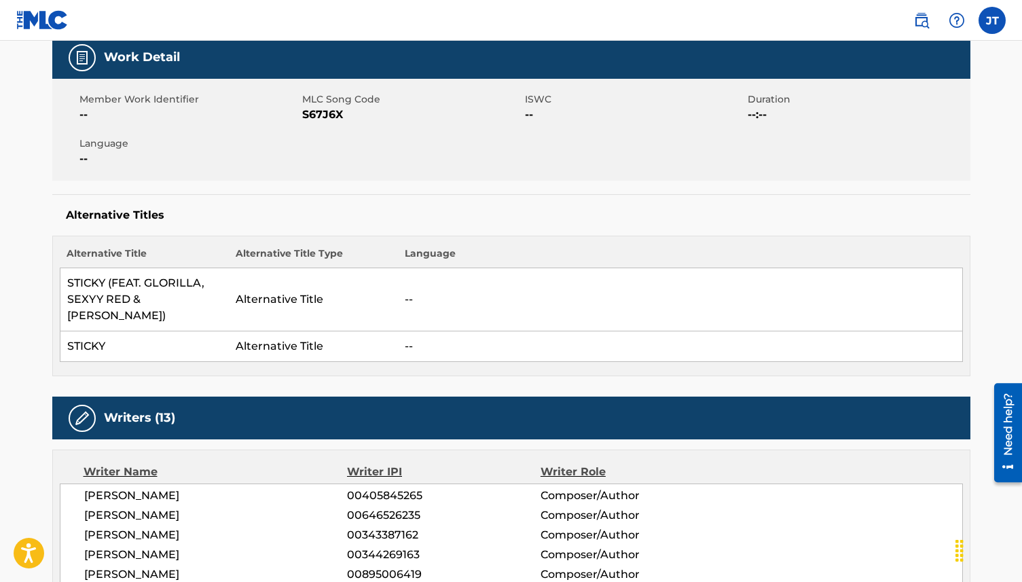
scroll to position [0, 0]
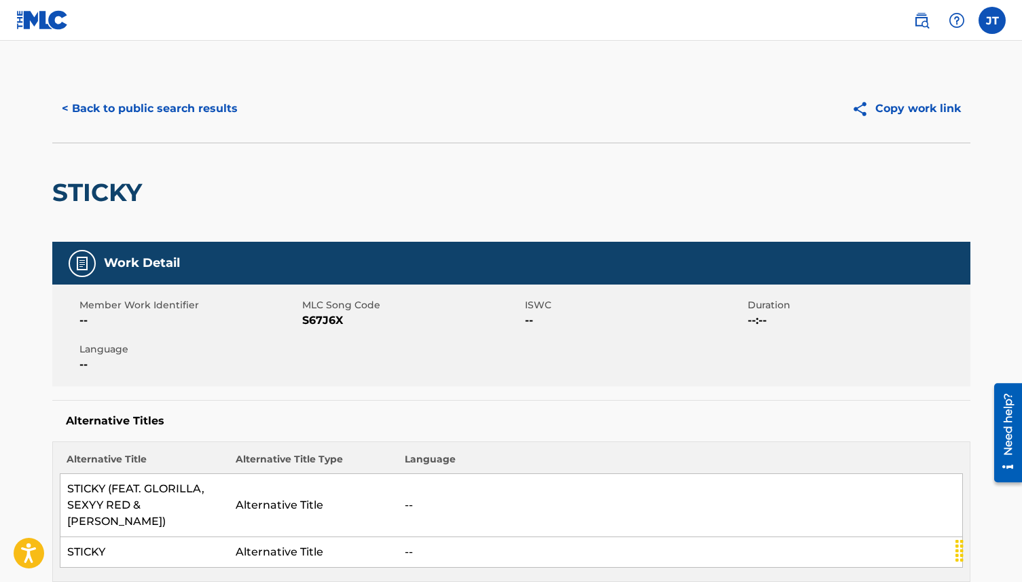
click at [125, 99] on button "< Back to public search results" at bounding box center [149, 109] width 195 height 34
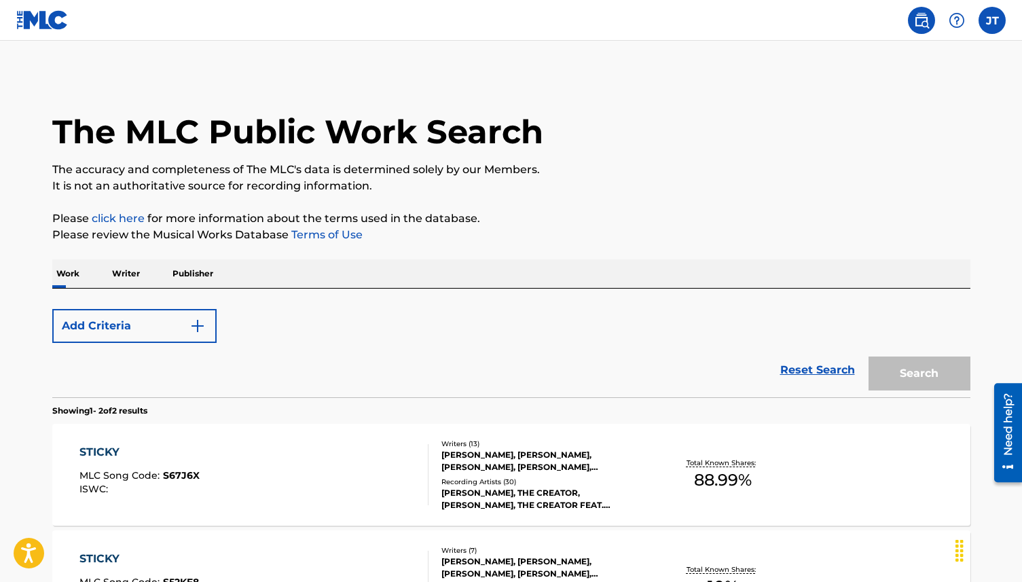
scroll to position [186, 0]
